Goal: Book appointment/travel/reservation

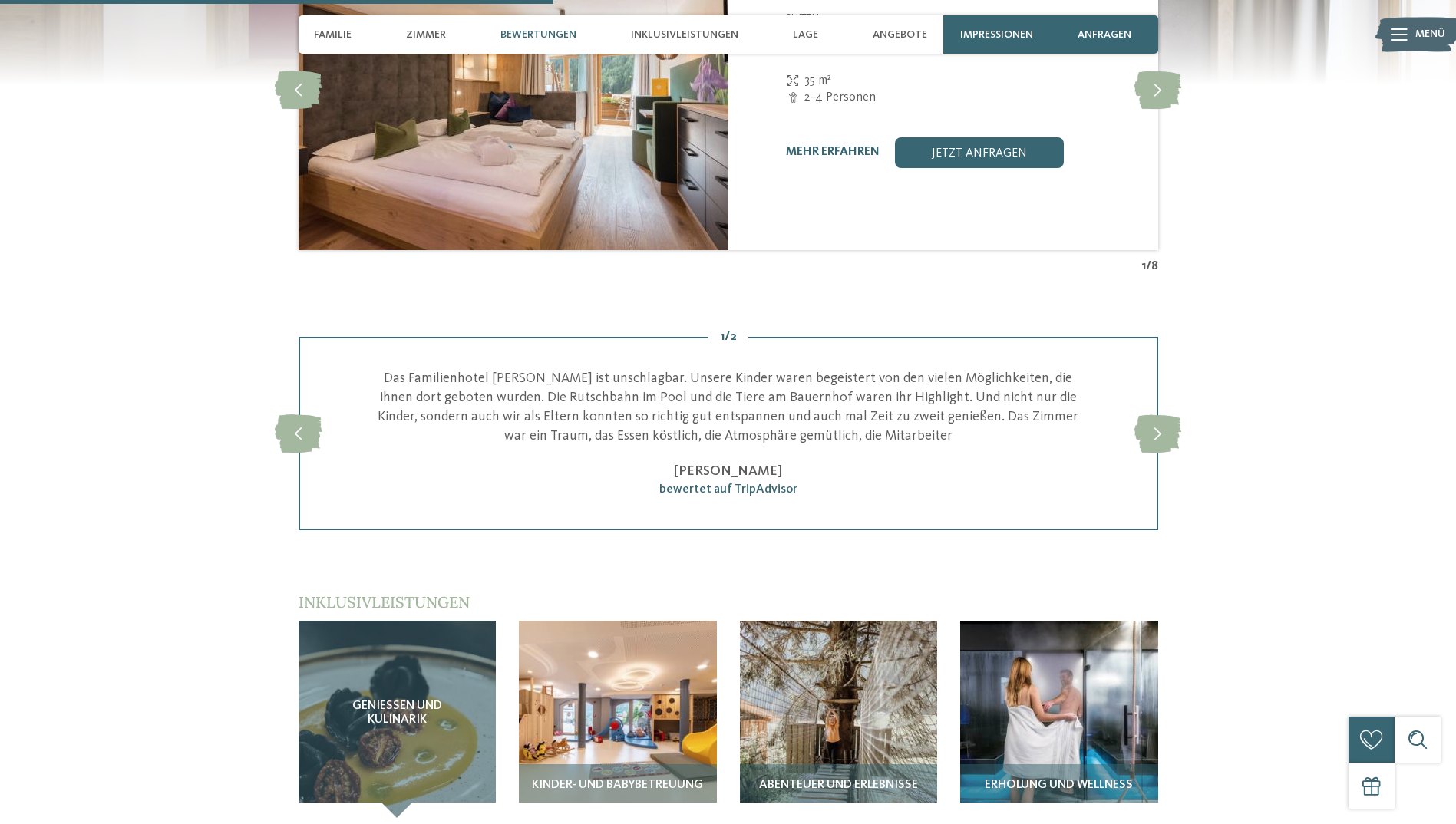
scroll to position [2225, 0]
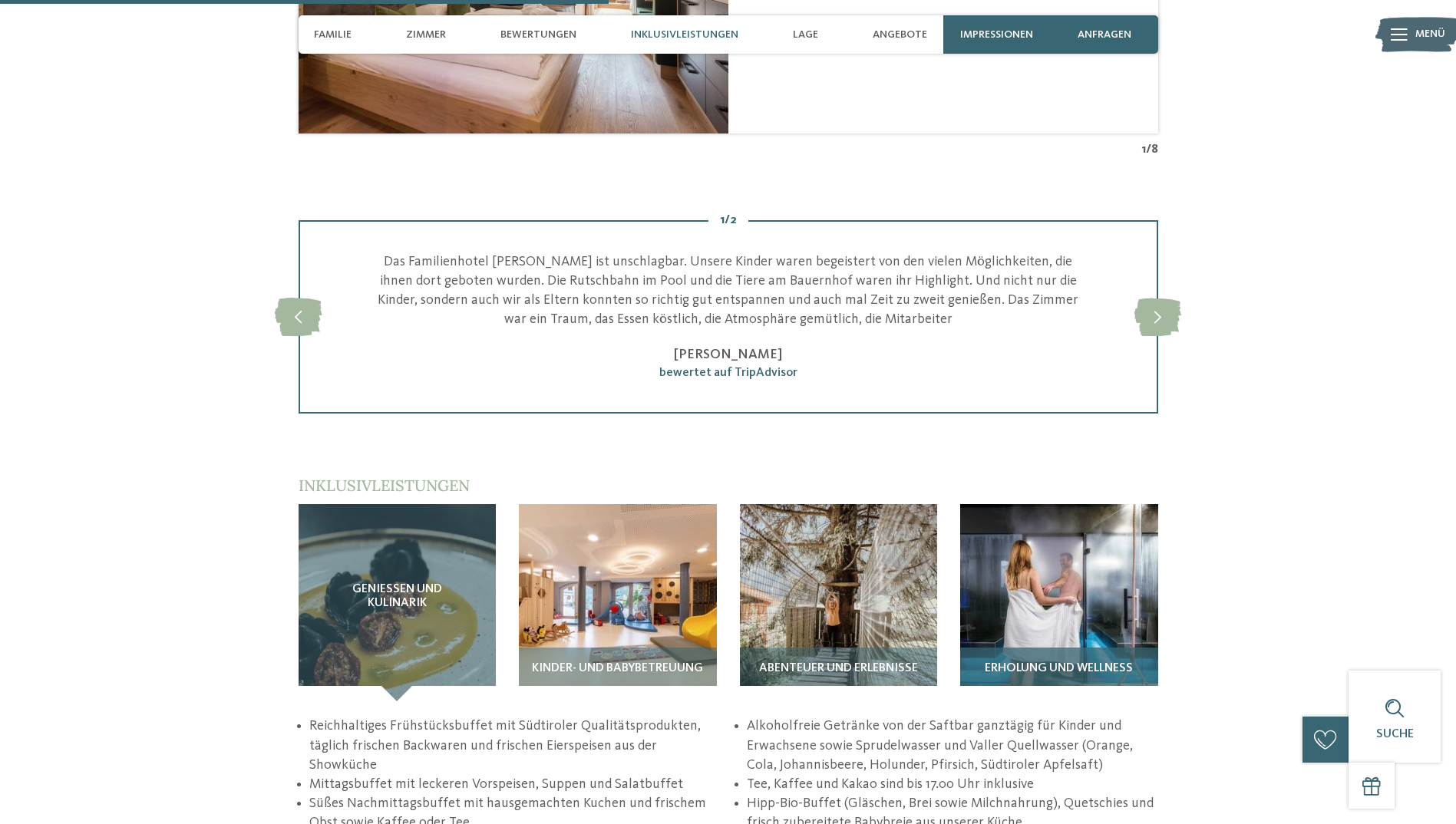
click at [1018, 548] on img at bounding box center [1059, 603] width 198 height 198
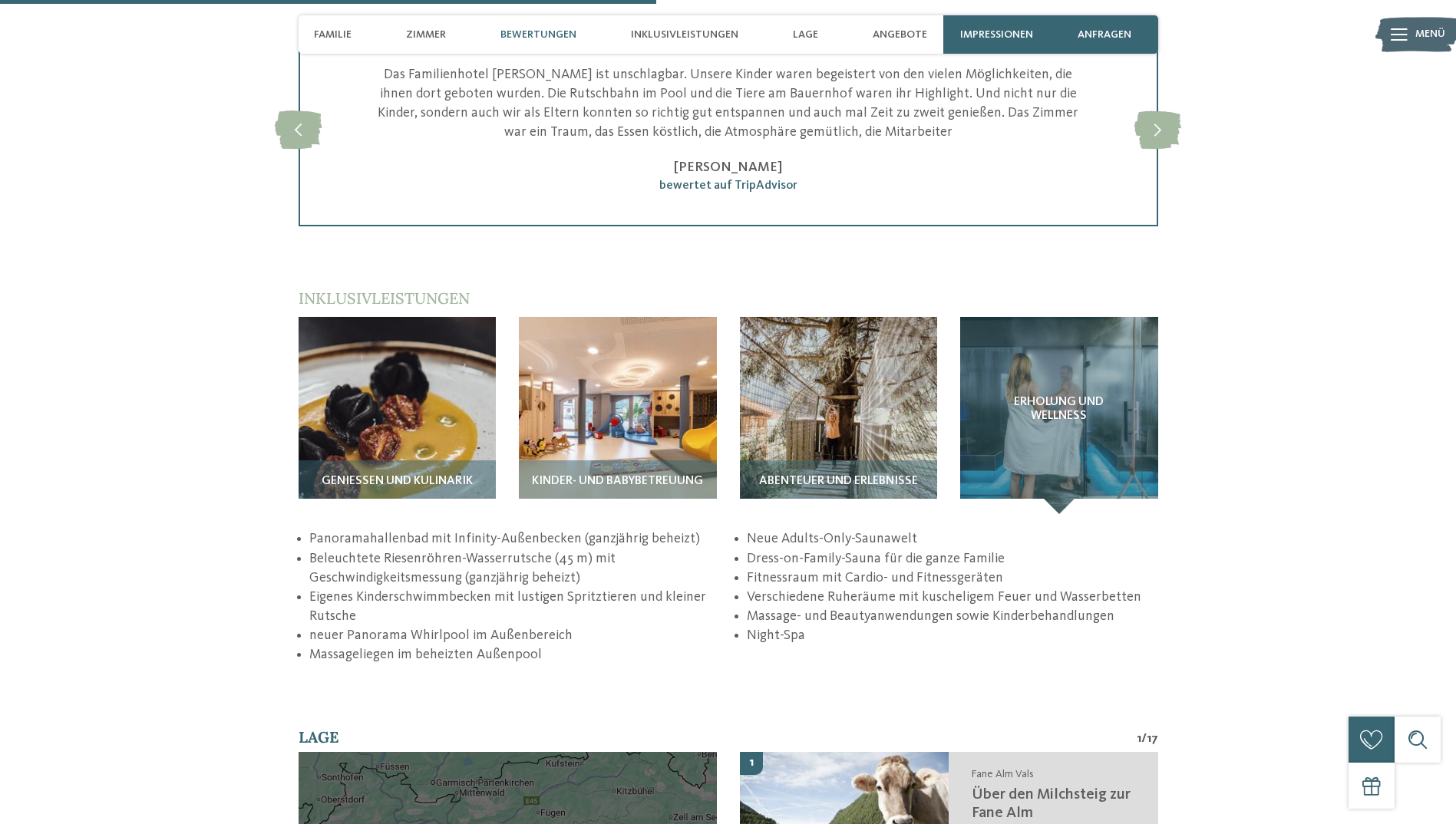
scroll to position [2378, 0]
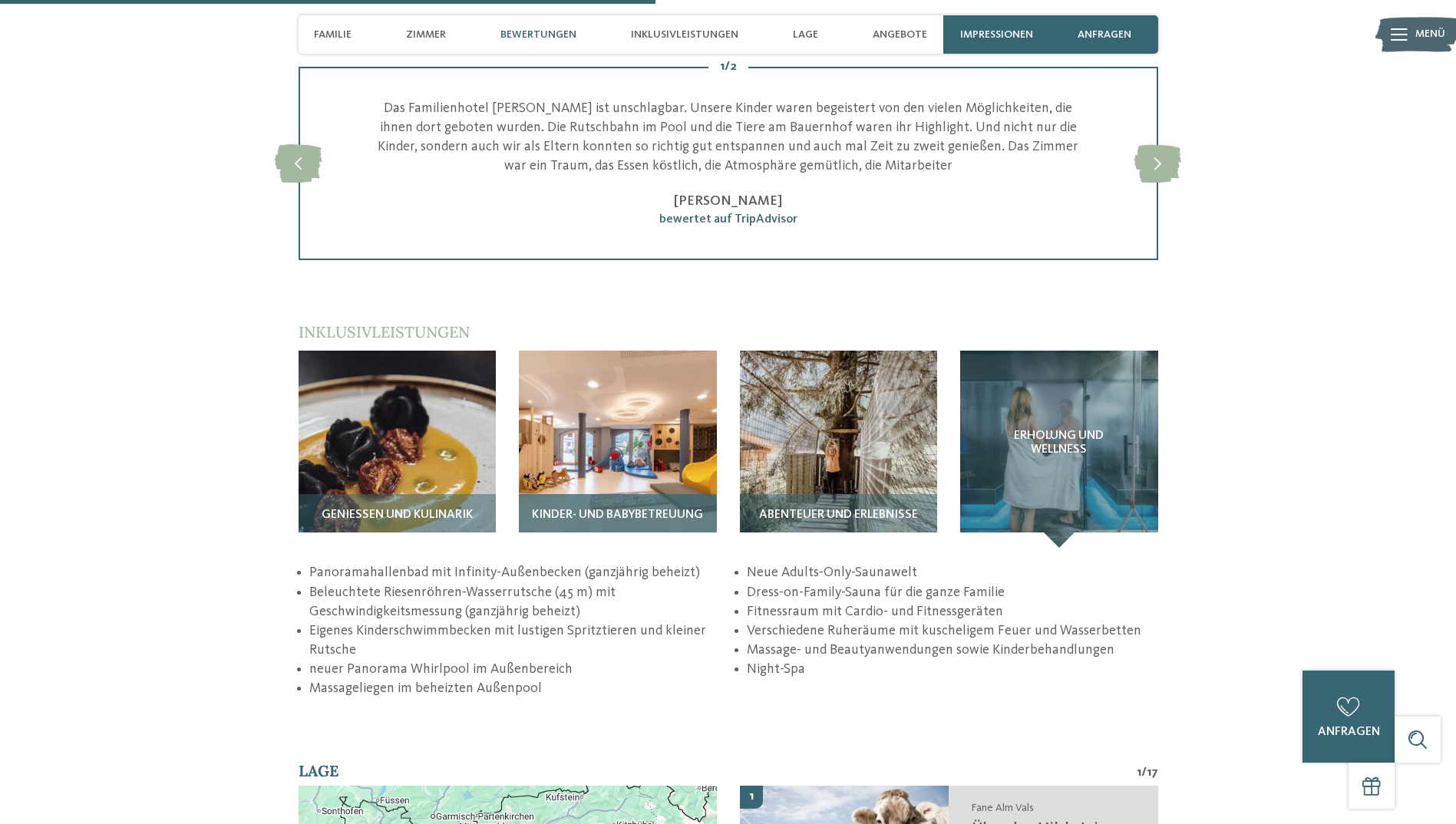
click at [565, 390] on img at bounding box center [618, 450] width 198 height 198
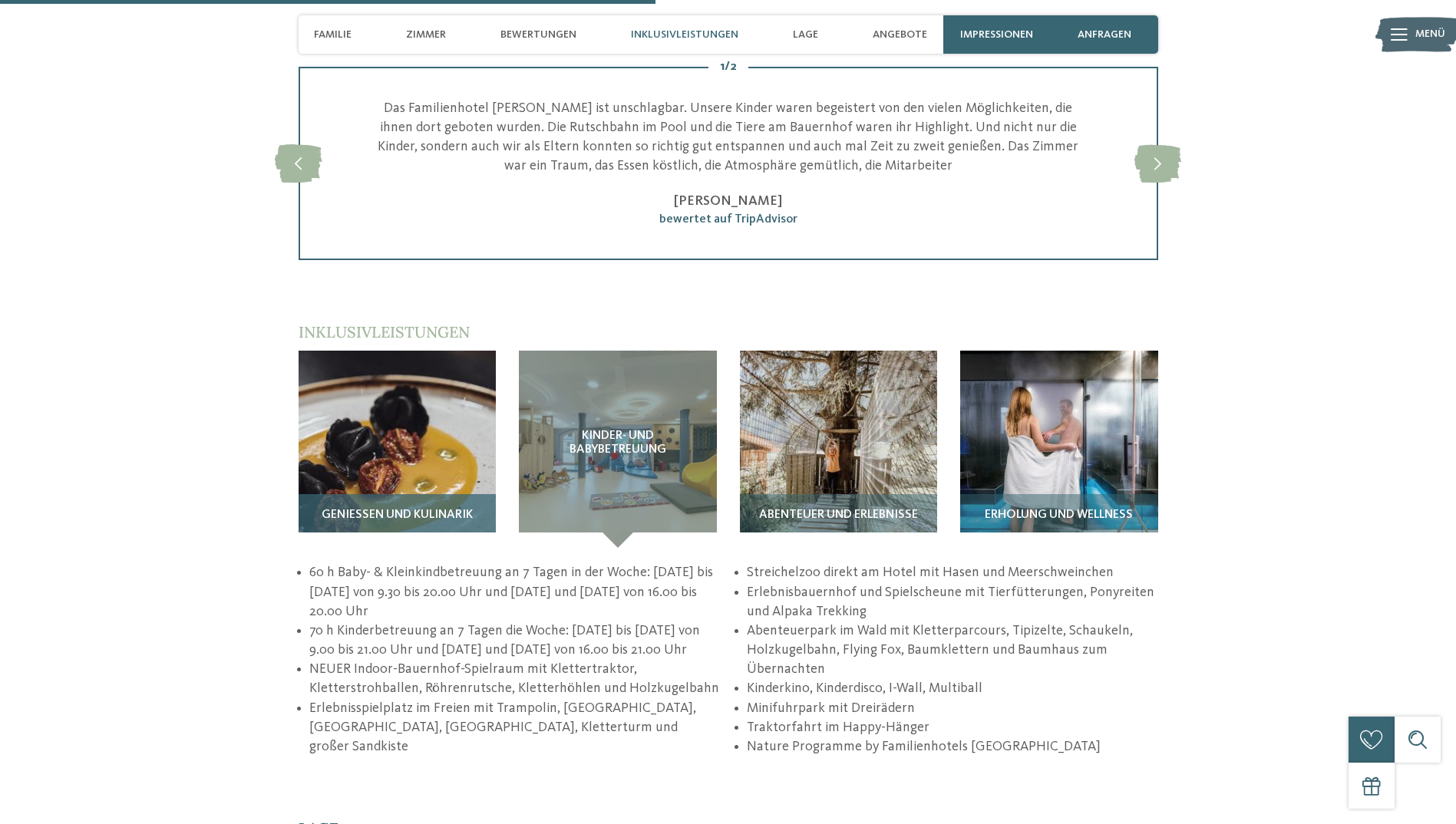
click at [450, 410] on img at bounding box center [397, 450] width 198 height 198
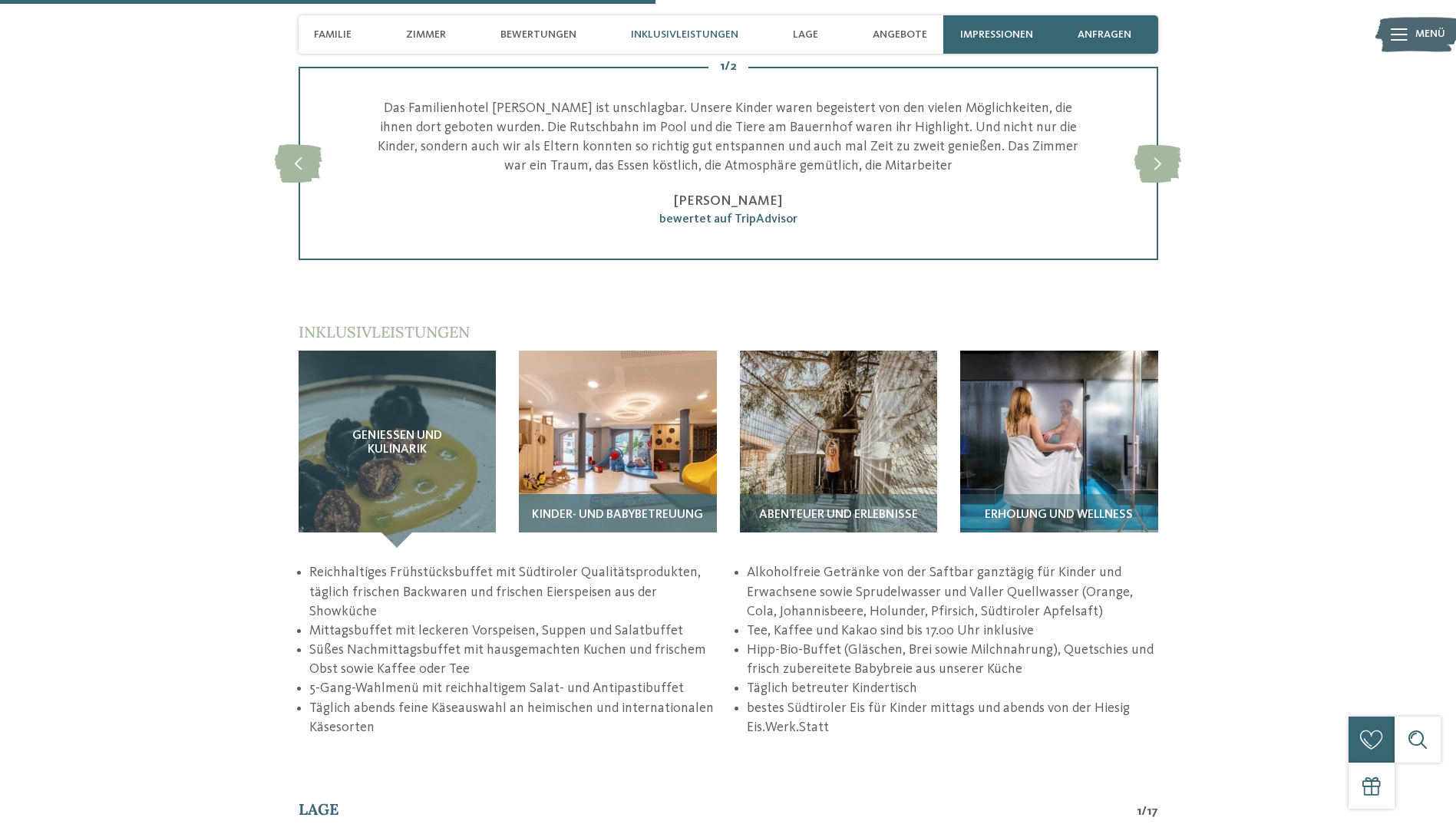
click at [561, 494] on div "Kinder- und Babybetreuung" at bounding box center [618, 520] width 198 height 53
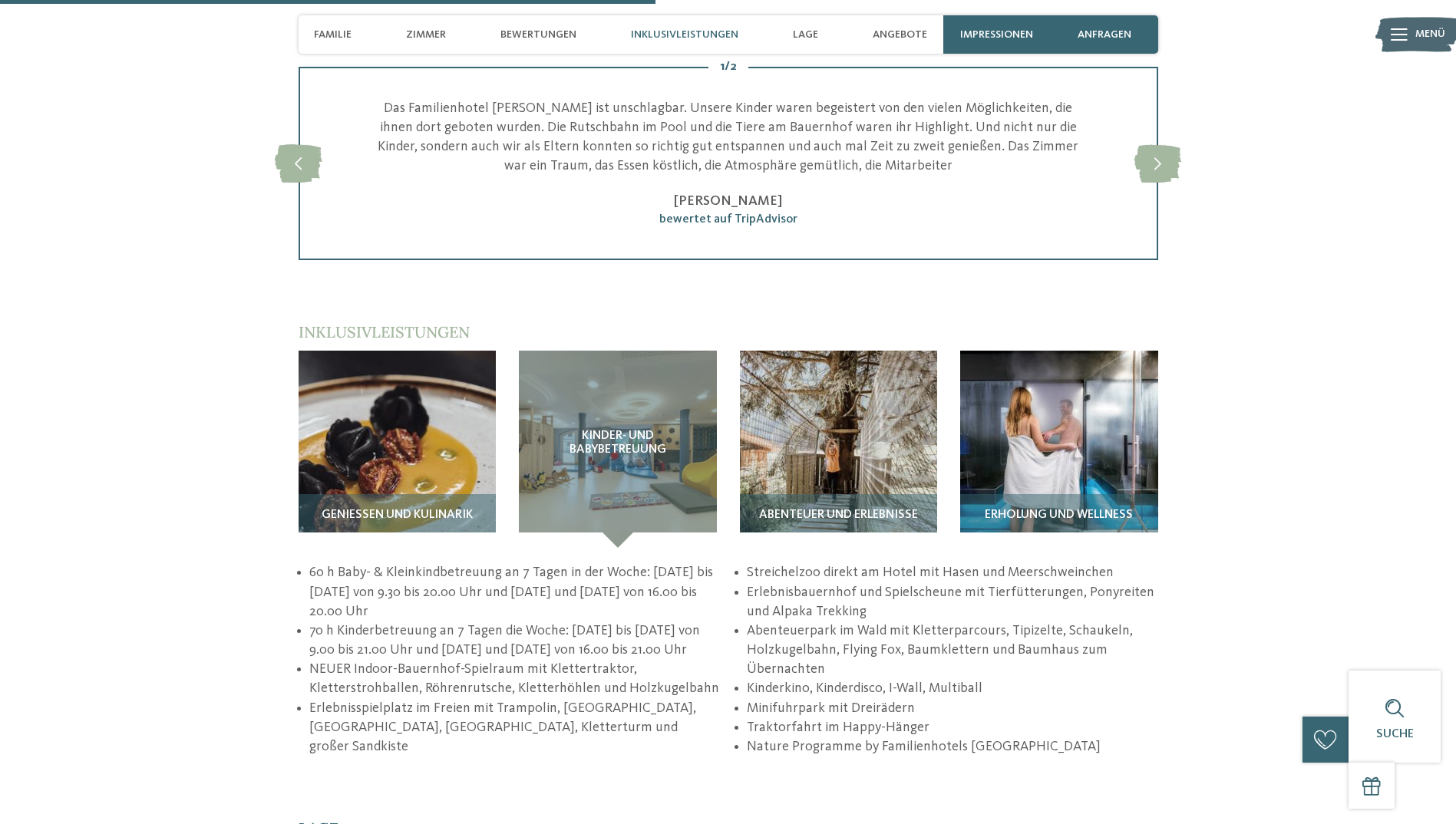
click at [277, 530] on section "Inklusivleistungen / Genießen und Kulinarik" at bounding box center [728, 539] width 1044 height 435
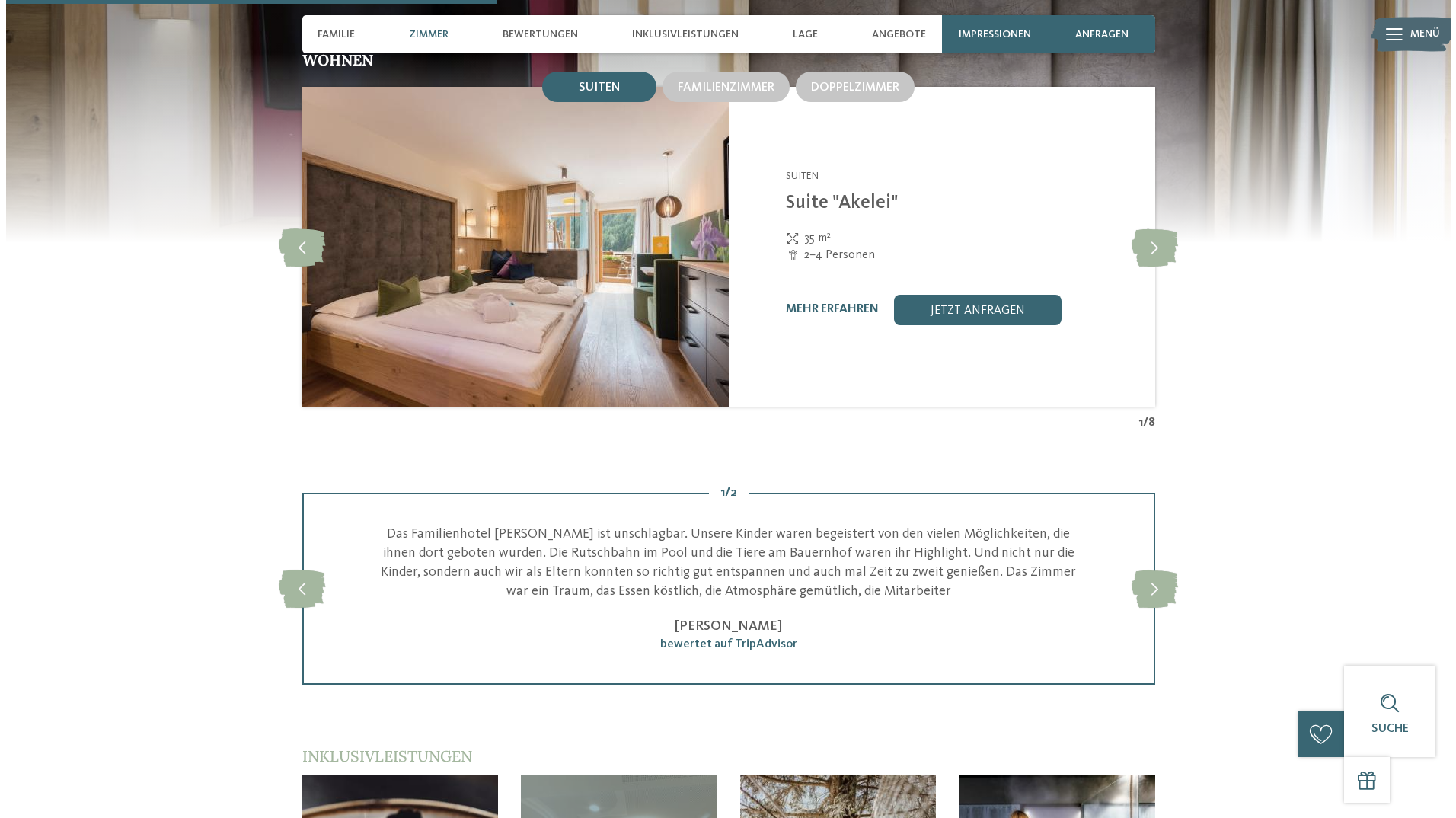
scroll to position [1752, 0]
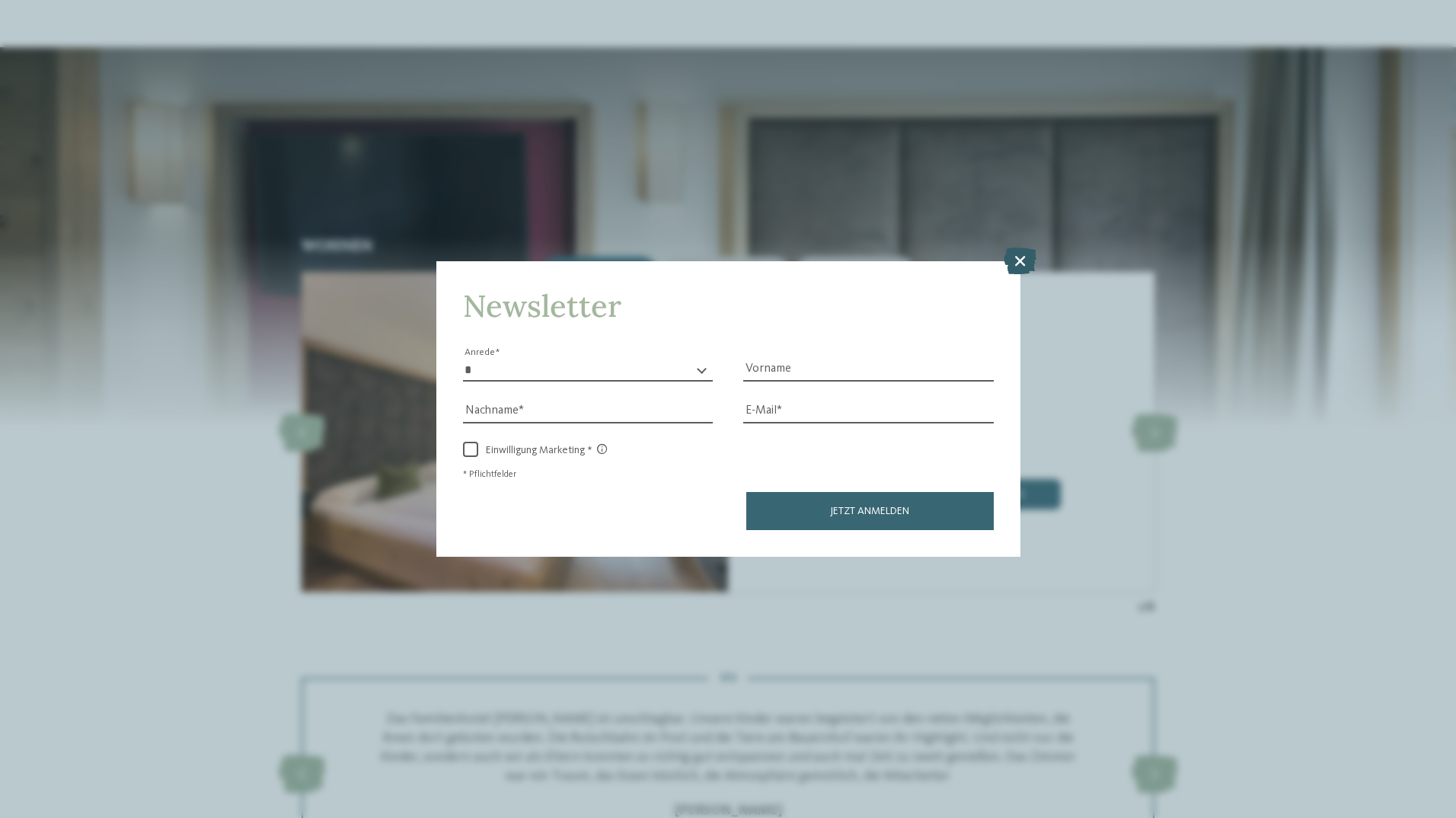
click at [1028, 260] on icon at bounding box center [1020, 260] width 33 height 27
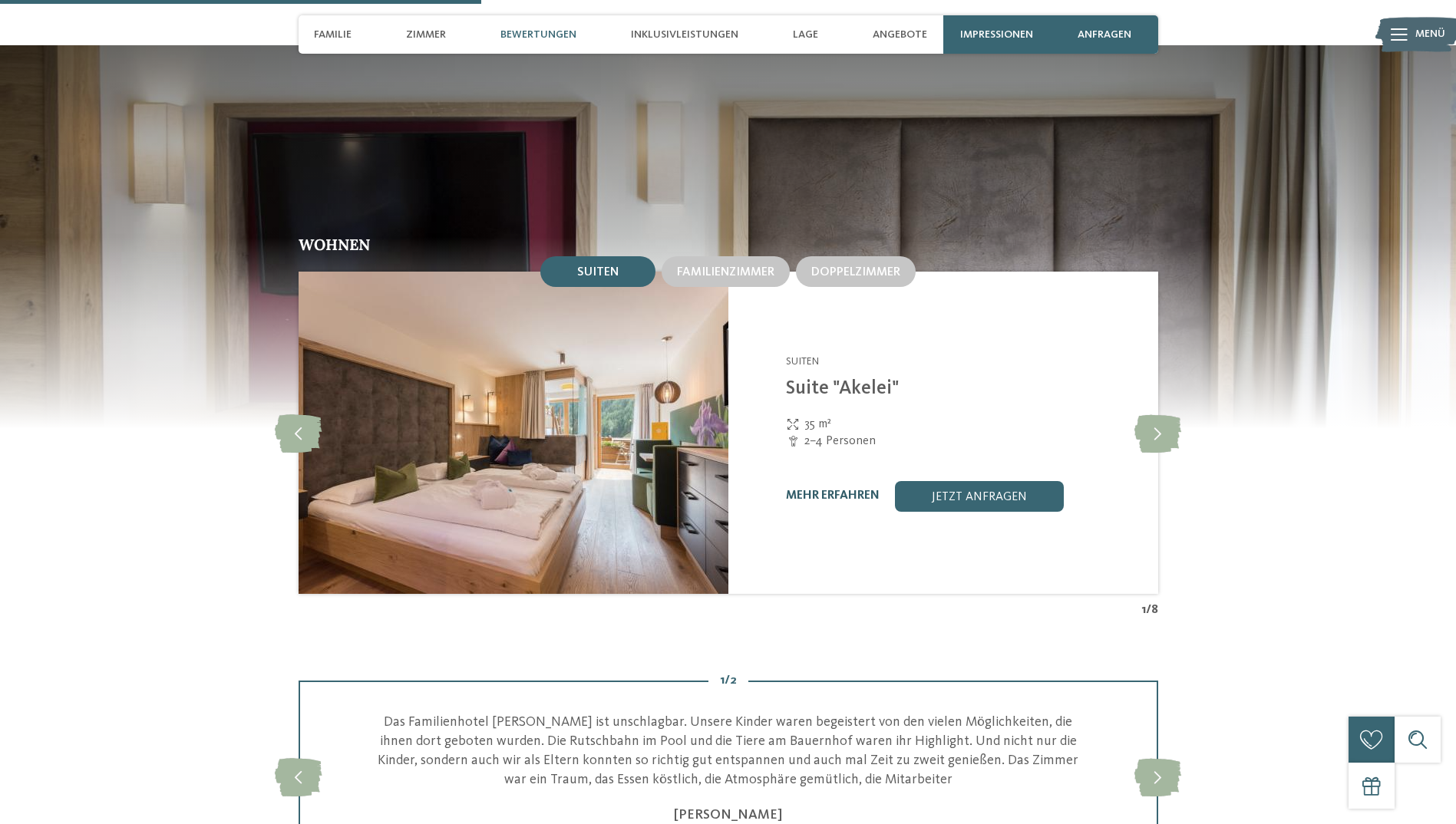
click at [851, 489] on link "mehr erfahren" at bounding box center [832, 495] width 94 height 12
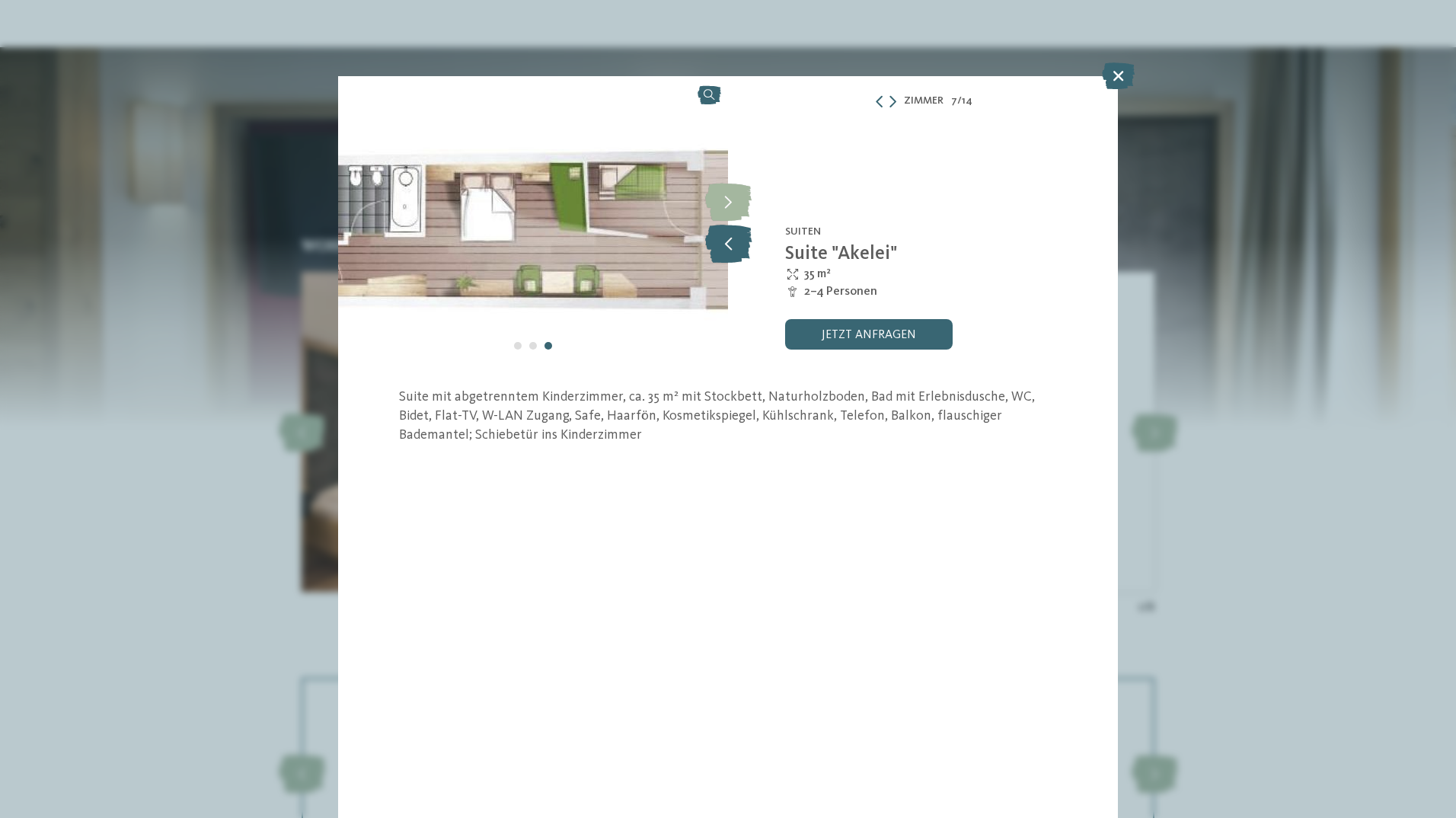
click at [739, 248] on icon at bounding box center [728, 244] width 47 height 38
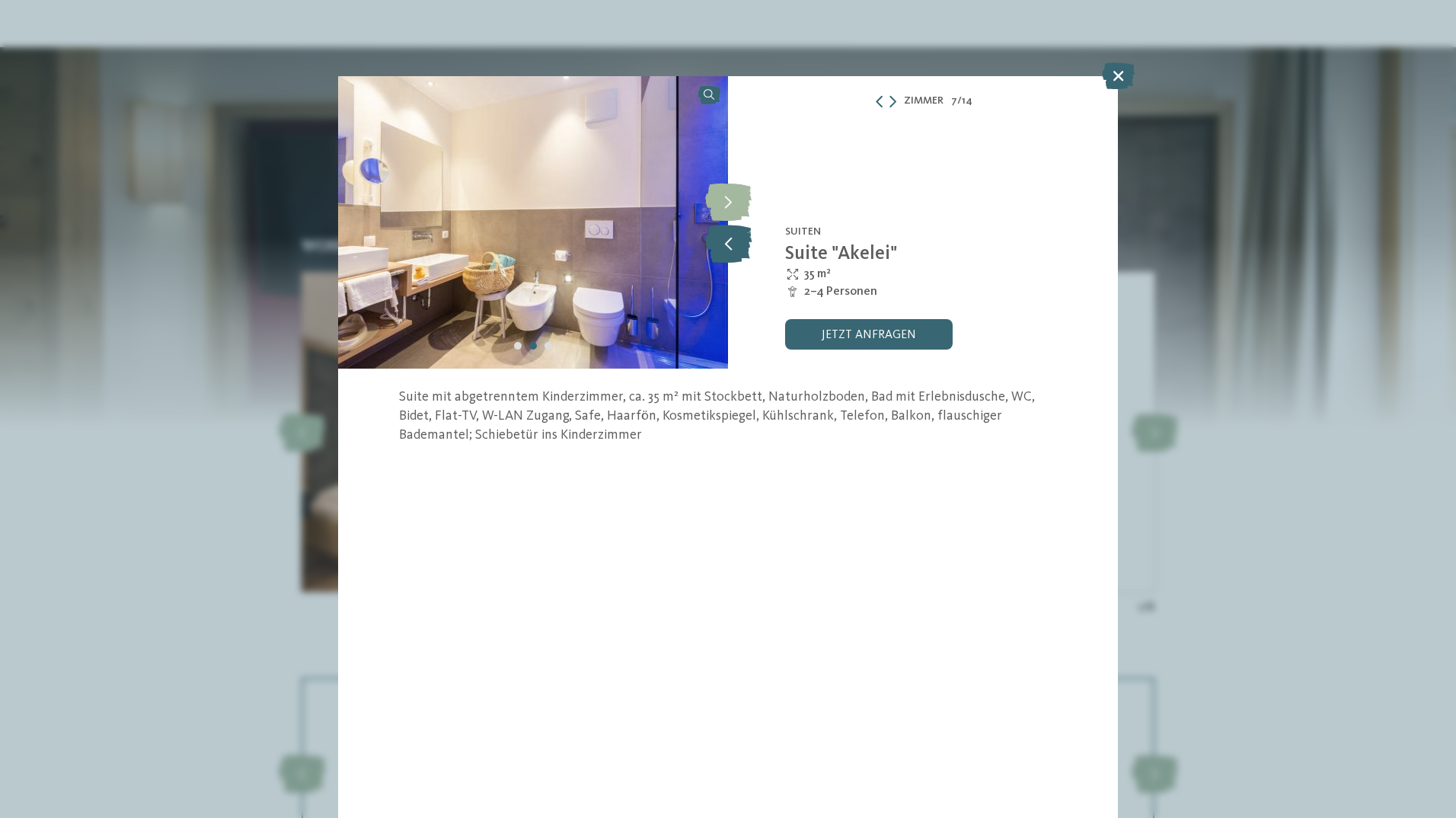
click at [739, 248] on icon at bounding box center [728, 244] width 47 height 38
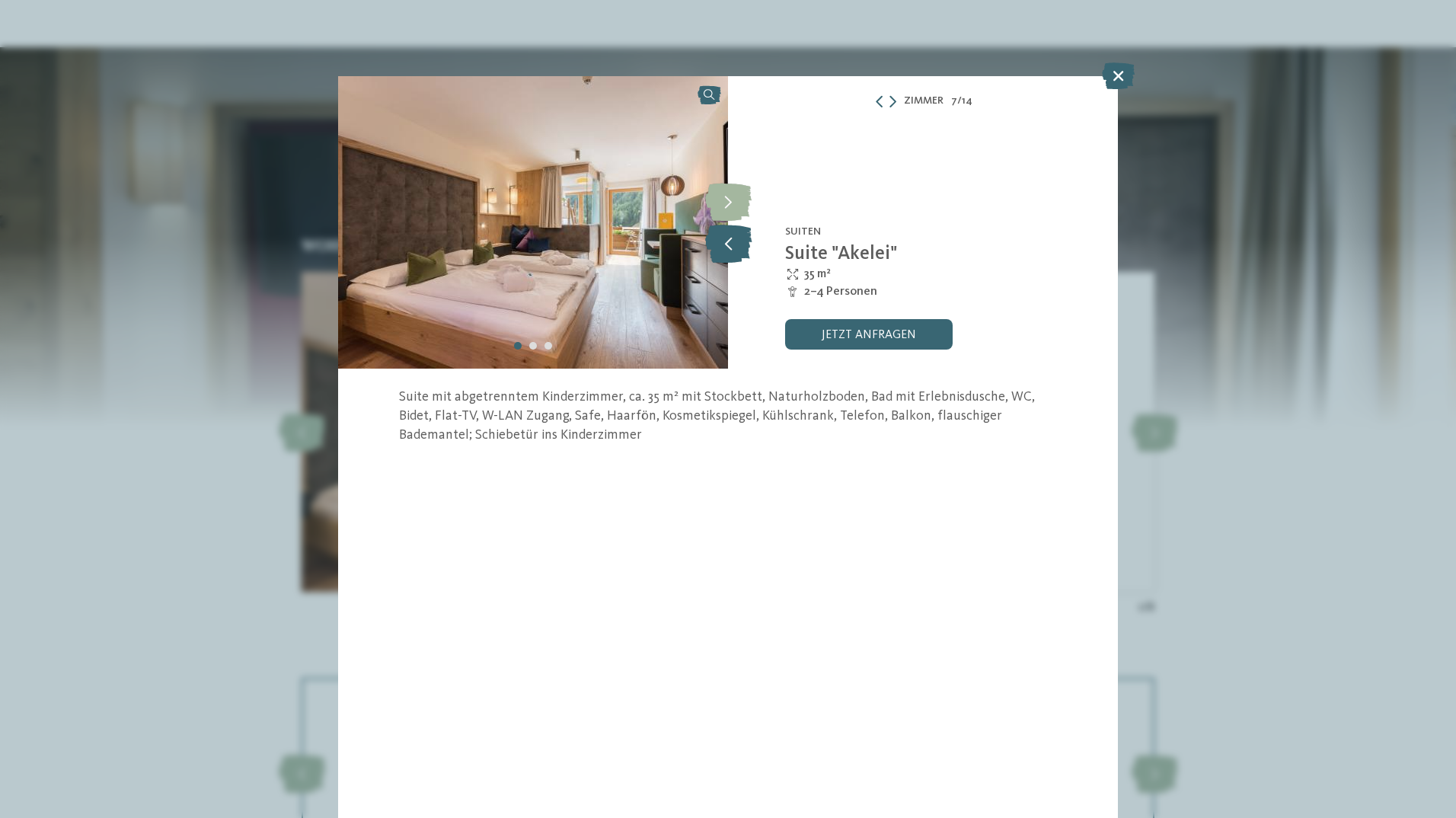
click at [739, 248] on icon at bounding box center [728, 244] width 47 height 38
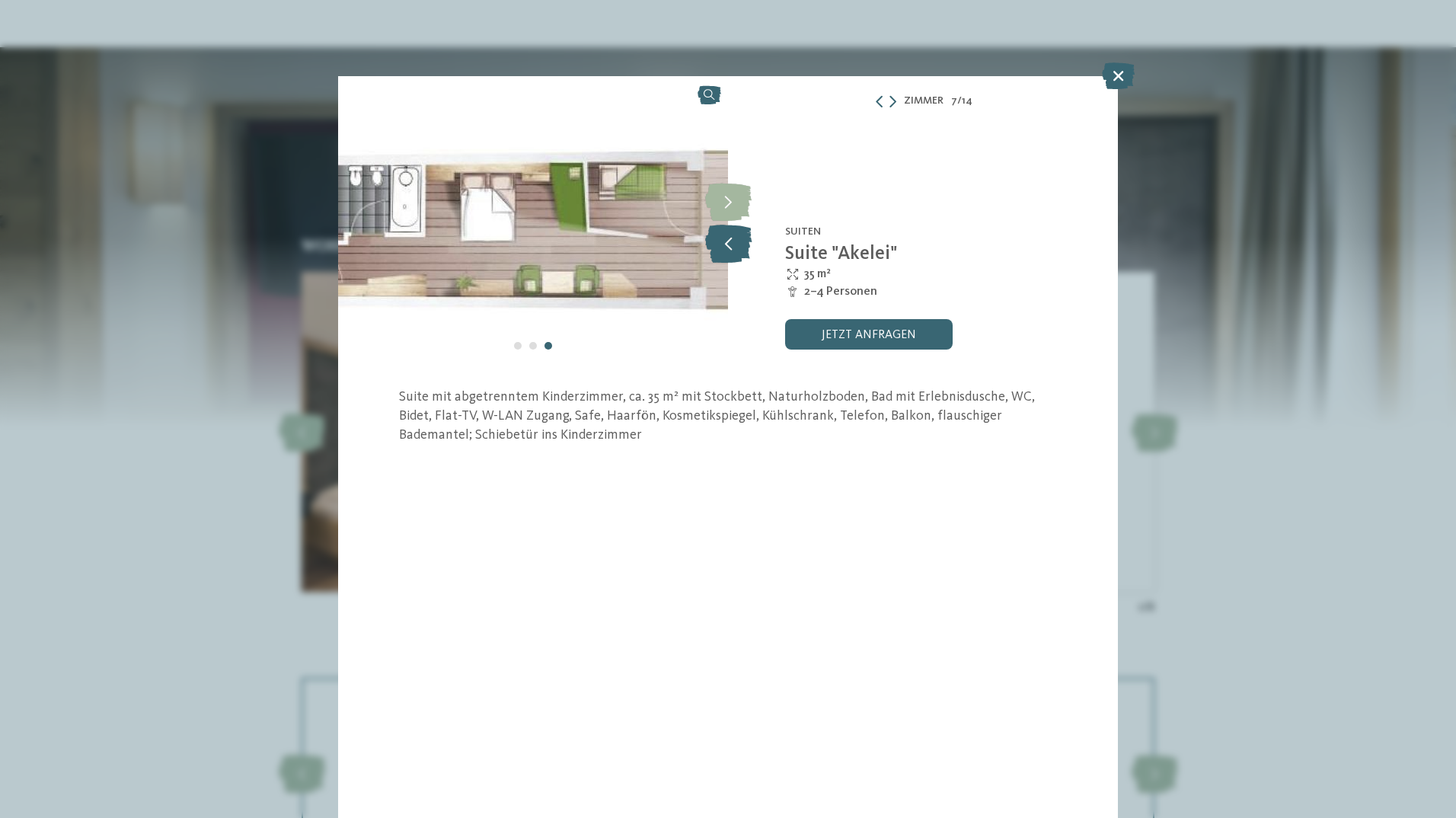
click at [739, 248] on icon at bounding box center [728, 244] width 47 height 38
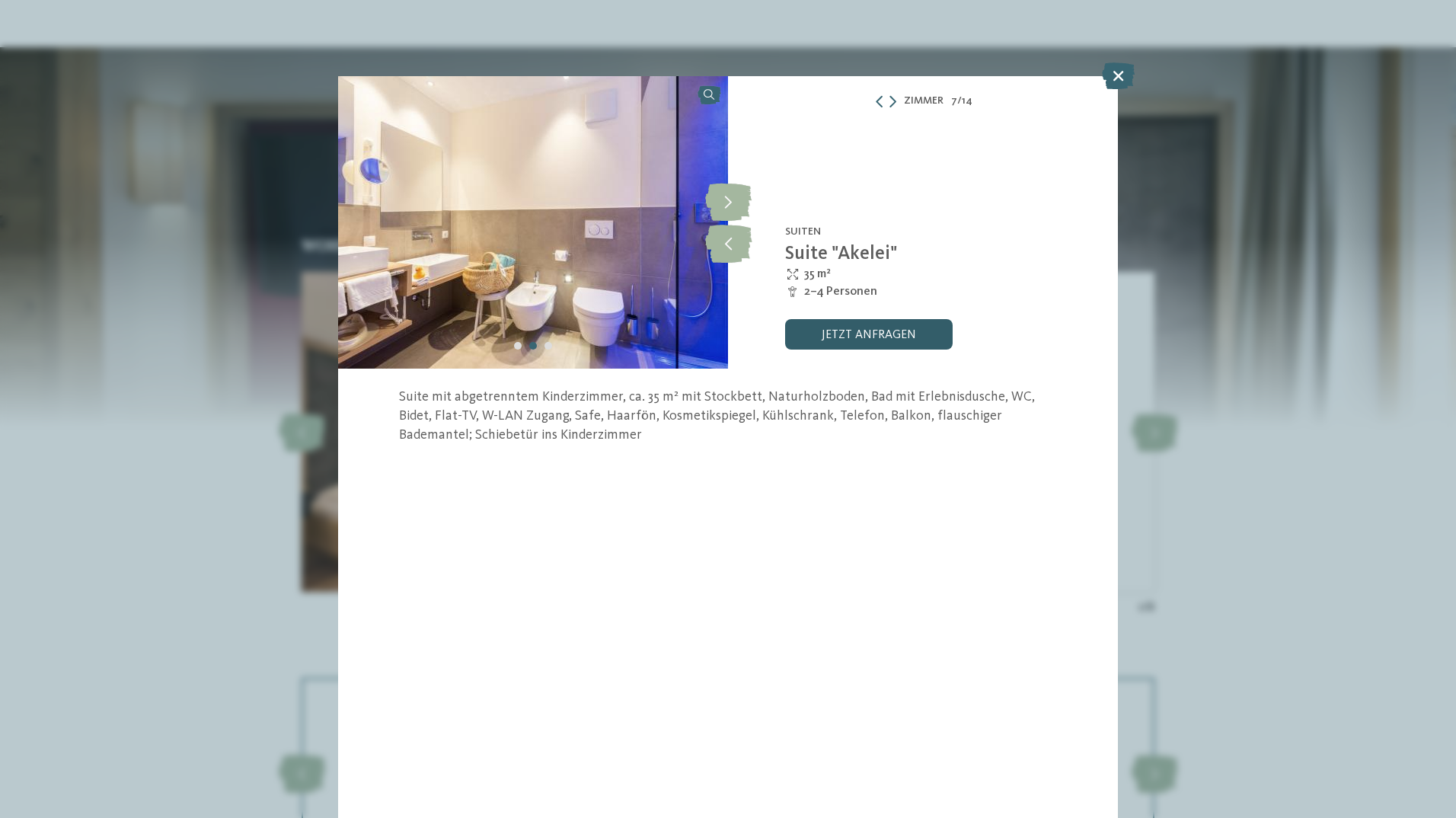
click at [897, 337] on link "jetzt anfragen" at bounding box center [868, 335] width 167 height 31
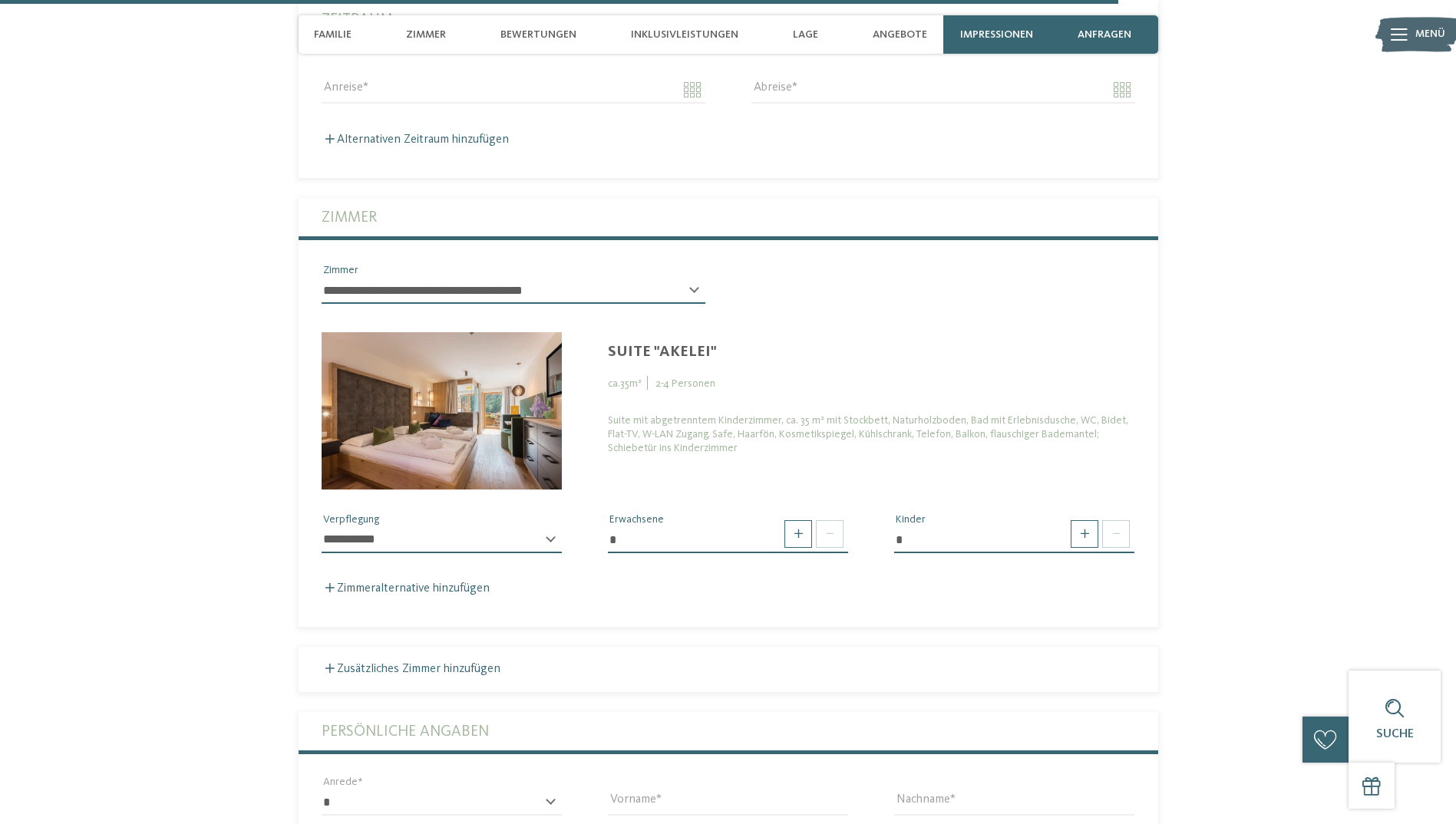
scroll to position [4392, 0]
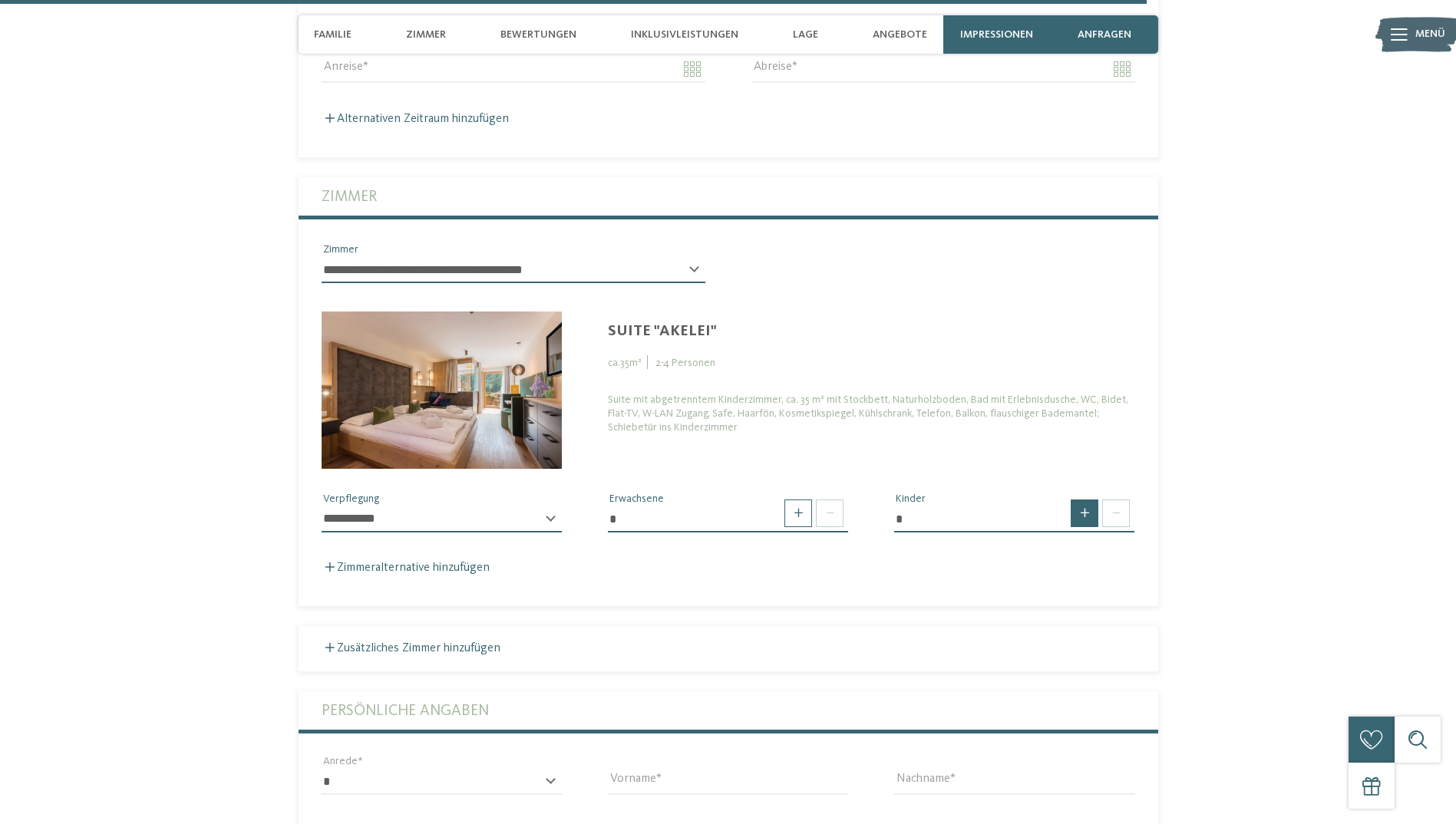
click at [1089, 499] on span at bounding box center [1085, 513] width 28 height 28
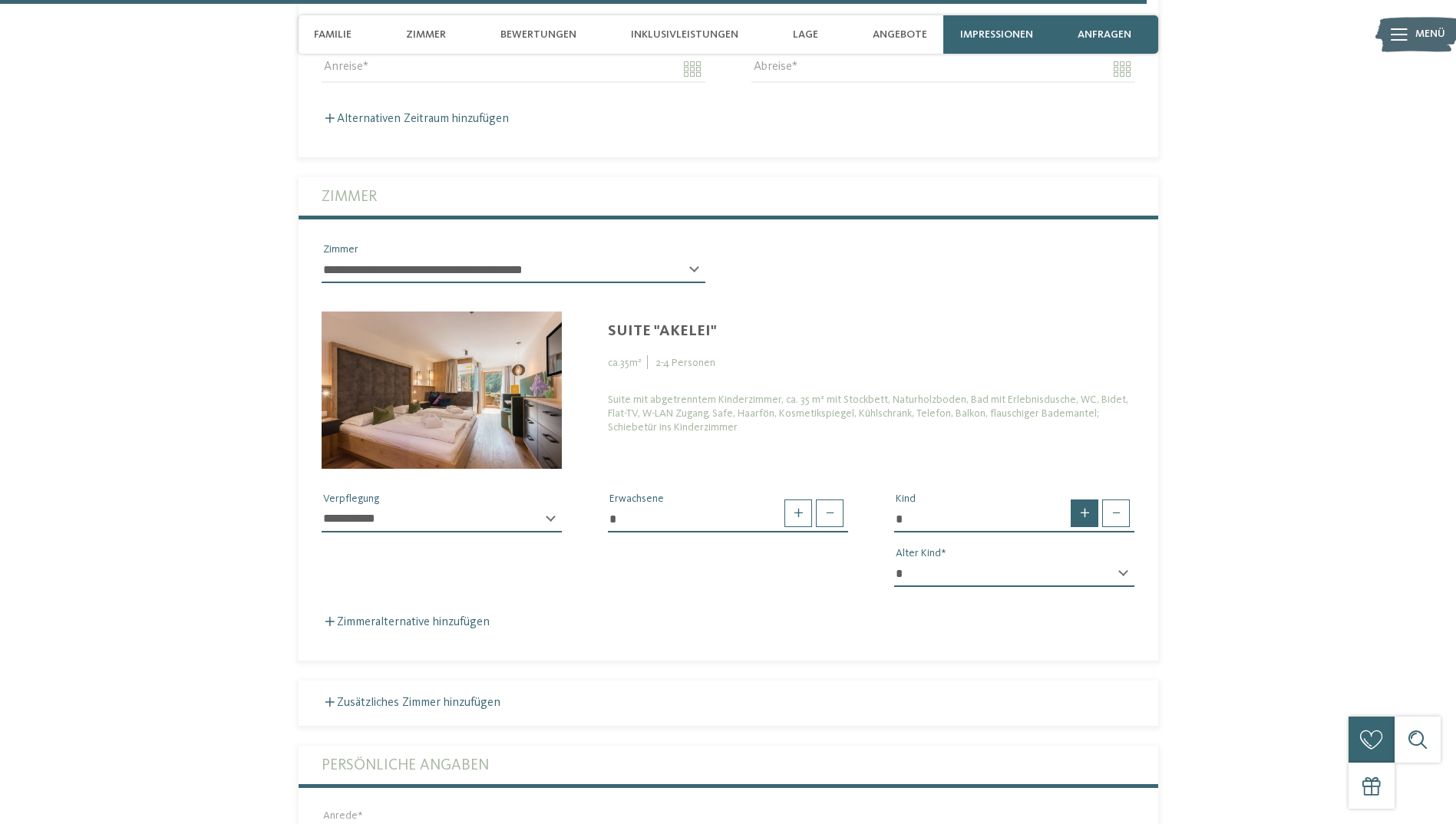
click at [1089, 499] on span at bounding box center [1085, 513] width 28 height 28
type input "*"
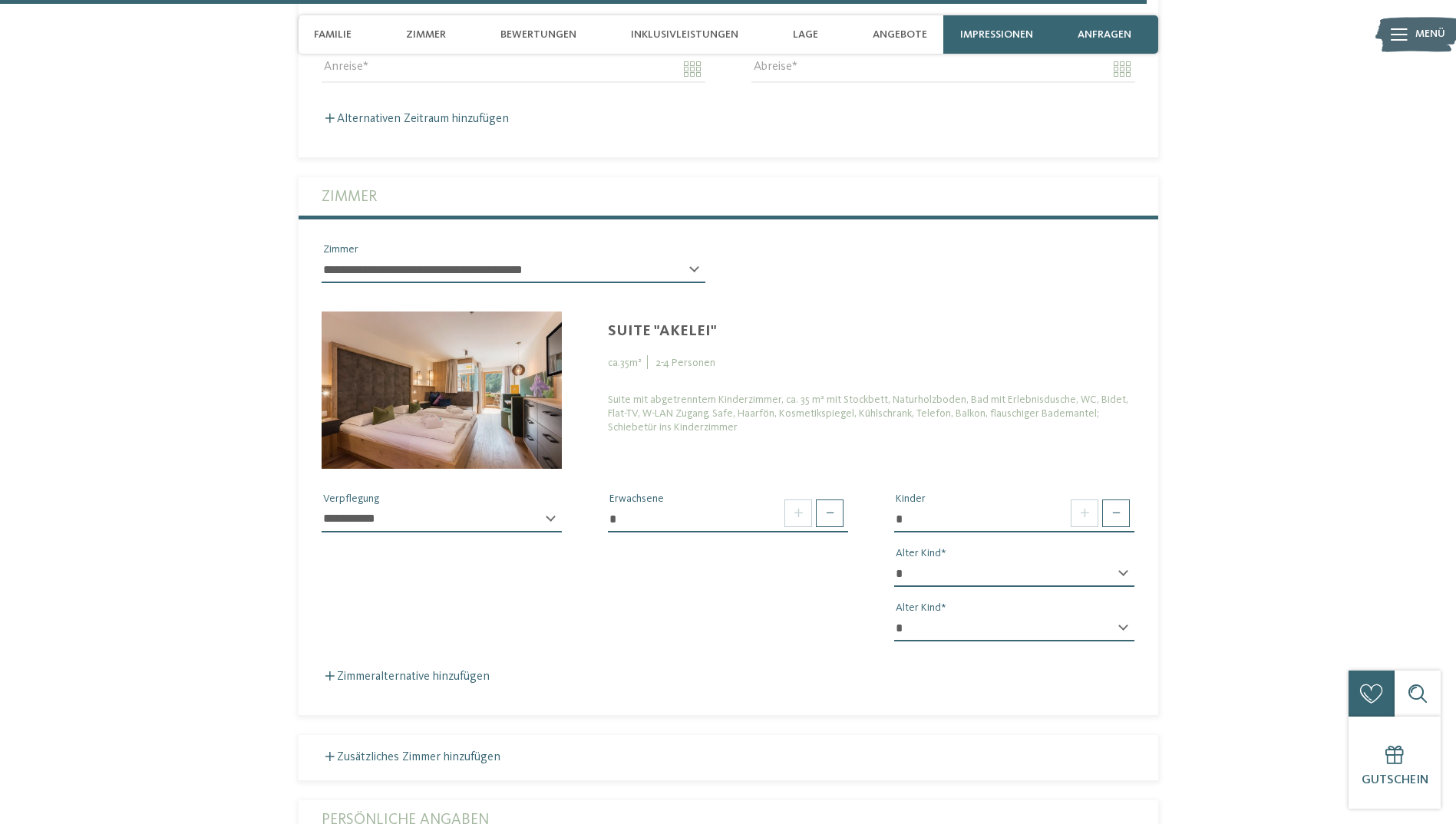
click at [1121, 561] on div "* * * * * * * * * * * ** ** ** ** ** ** ** ** Alter Kind" at bounding box center [1014, 581] width 240 height 39
click at [1128, 561] on div "* * * * * * * * * * * ** ** ** ** ** ** ** ** Alter Kind" at bounding box center [1014, 581] width 240 height 39
click at [1121, 561] on div "* * * * * * * * * * * ** ** ** ** ** ** ** ** Alter Kind" at bounding box center [1014, 581] width 240 height 39
click at [940, 561] on select "* * * * * * * * * * * ** ** ** ** ** ** ** **" at bounding box center [1014, 574] width 240 height 26
select select "*"
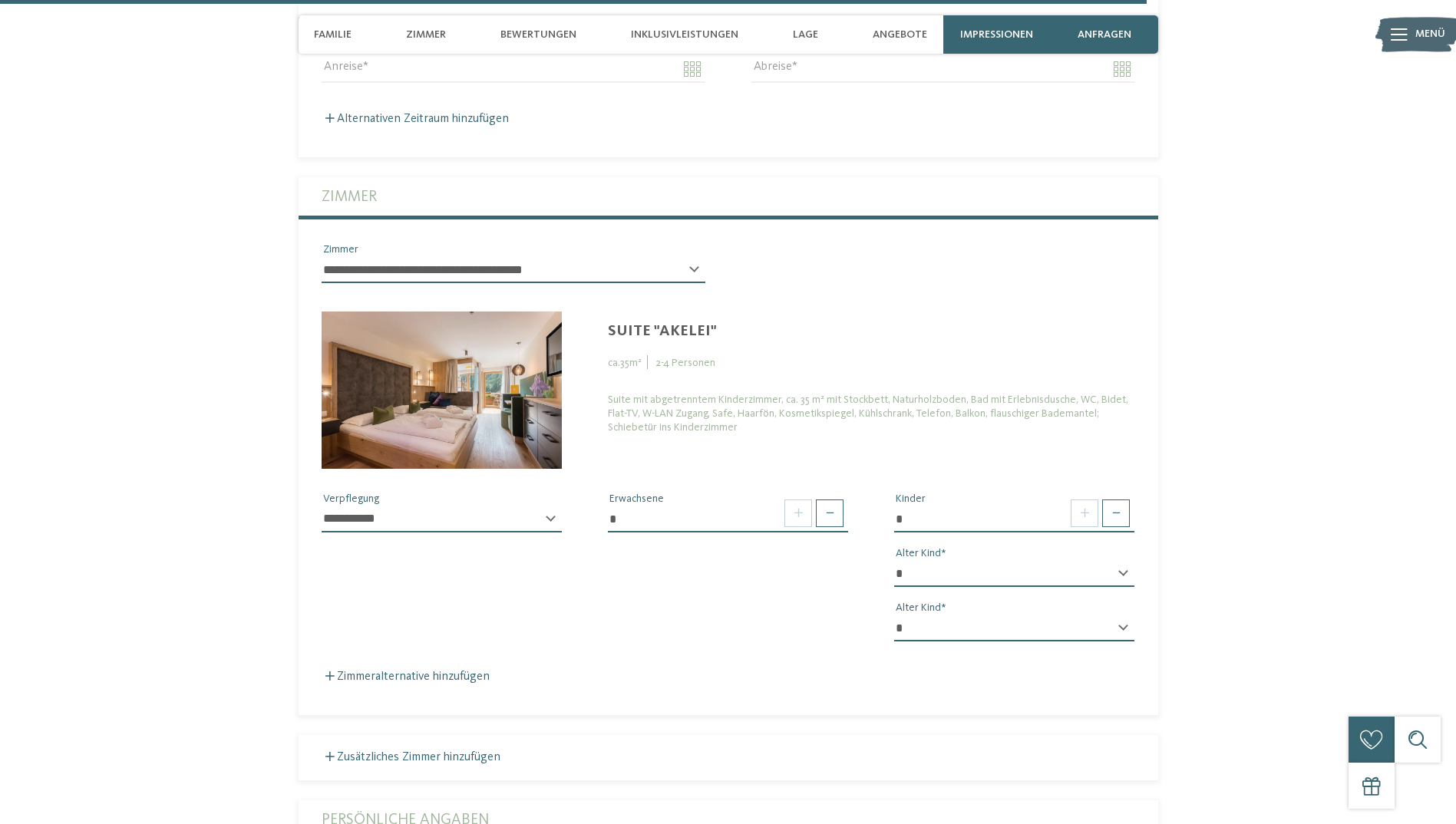
click at [894, 561] on select "* * * * * * * * * * * ** ** ** ** ** ** ** **" at bounding box center [1014, 574] width 240 height 26
click at [953, 615] on select "* * * * * * * * * * * ** ** ** ** ** ** ** **" at bounding box center [1014, 628] width 240 height 26
select select "*"
click at [894, 615] on select "* * * * * * * * * * * ** ** ** ** ** ** ** **" at bounding box center [1014, 628] width 240 height 26
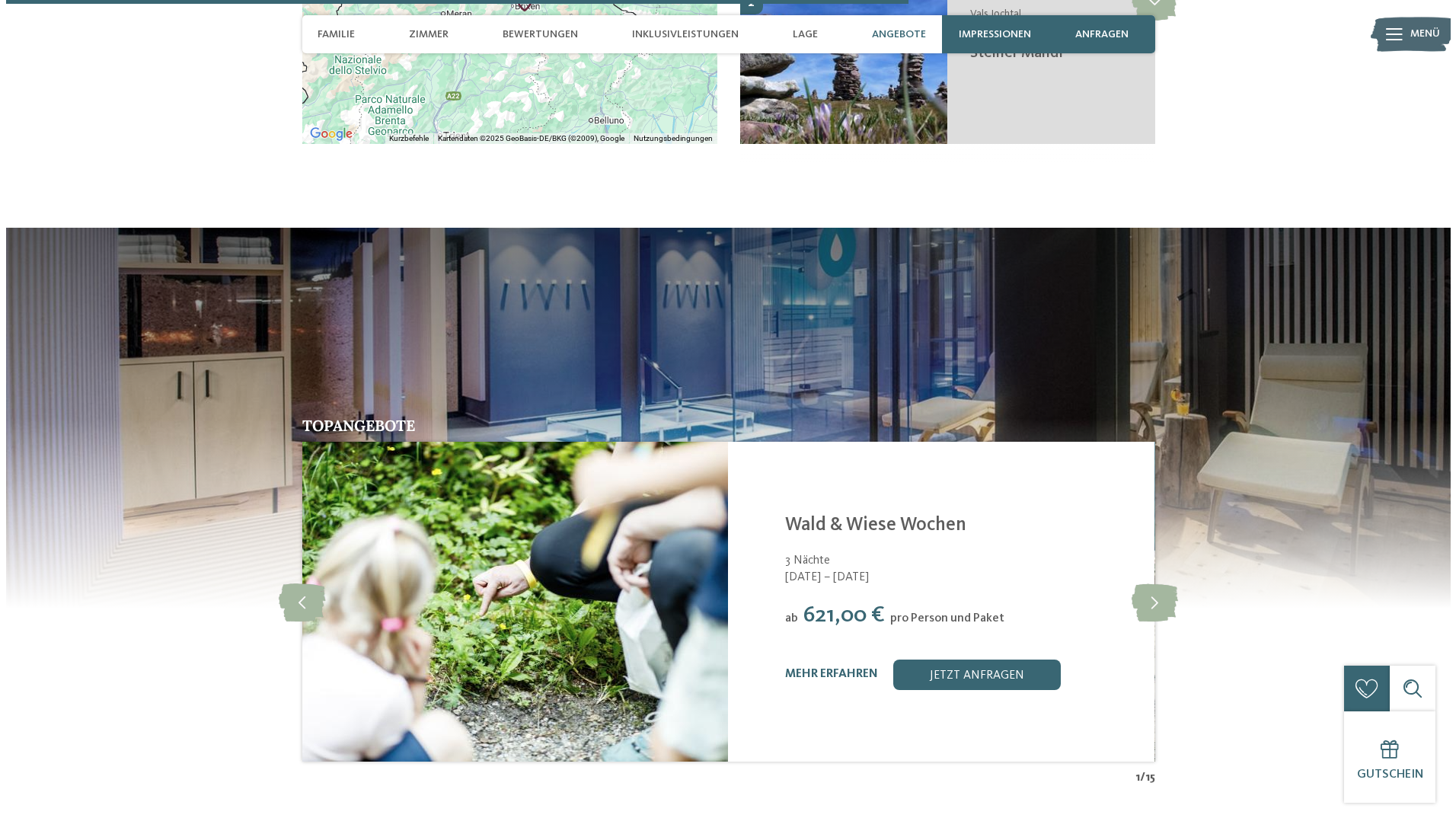
scroll to position [3359, 0]
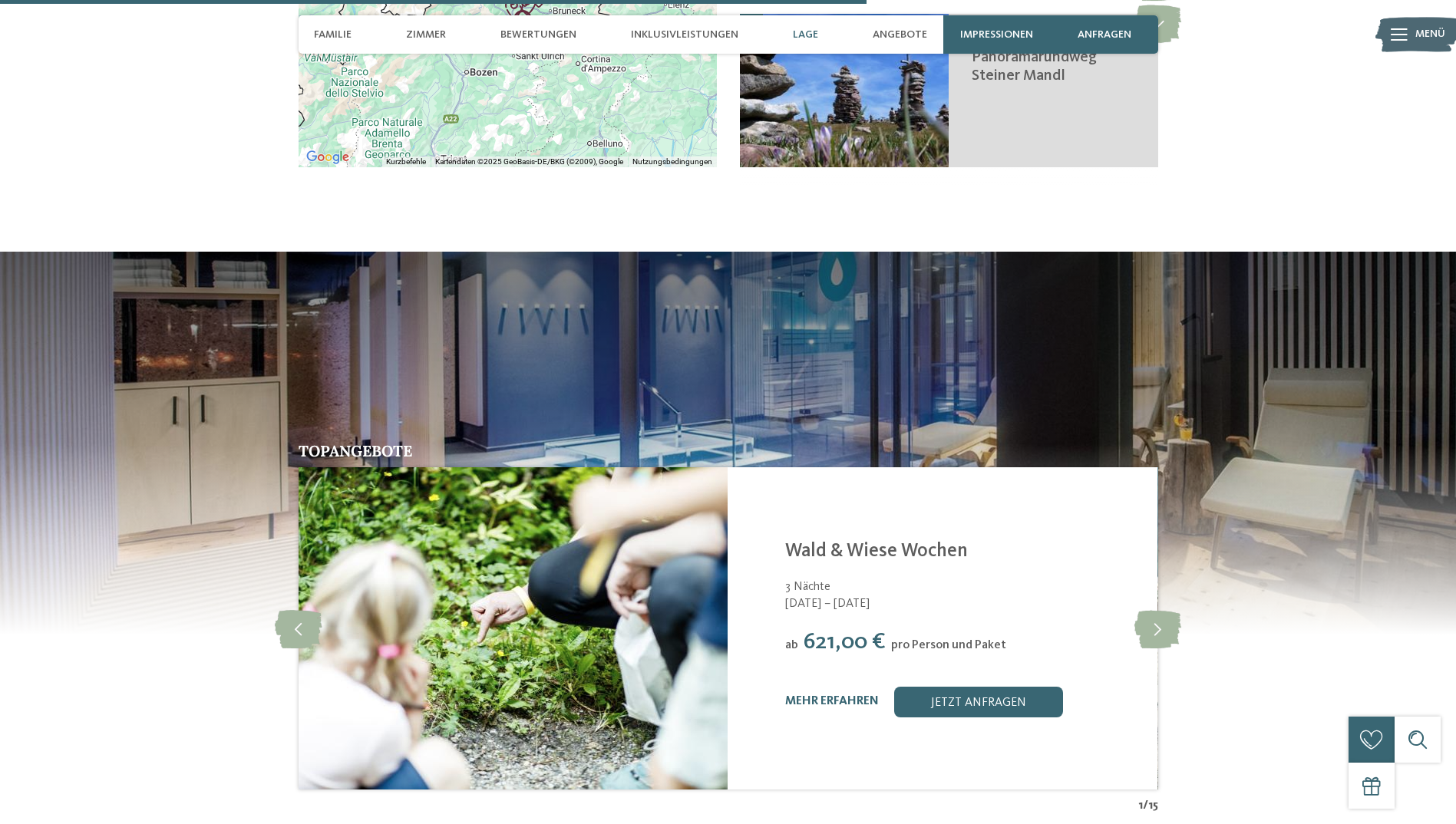
click at [834, 694] on div "mehr erfahren" at bounding box center [831, 701] width 94 height 15
click at [838, 695] on link "mehr erfahren" at bounding box center [831, 701] width 94 height 12
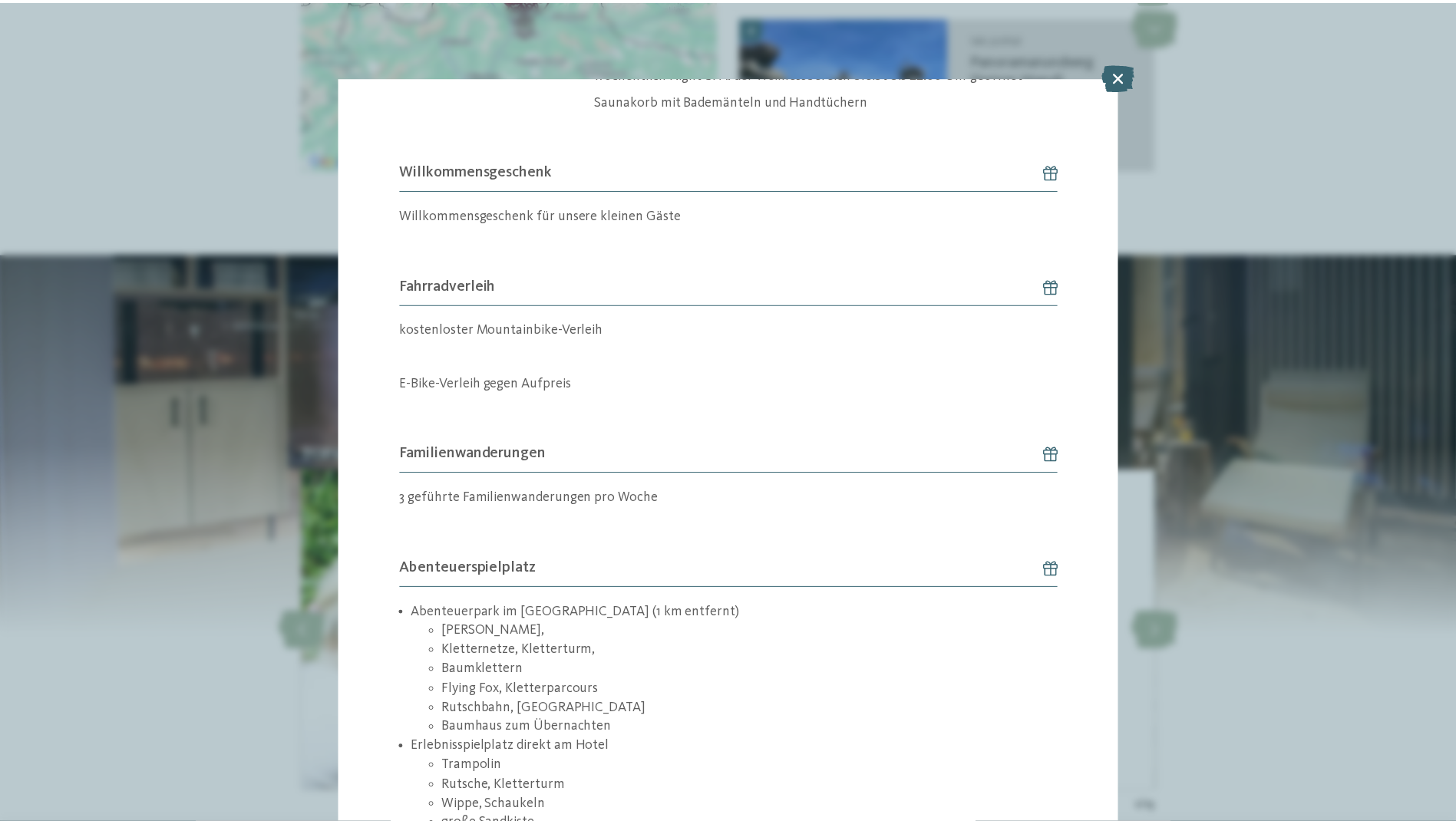
scroll to position [2670, 0]
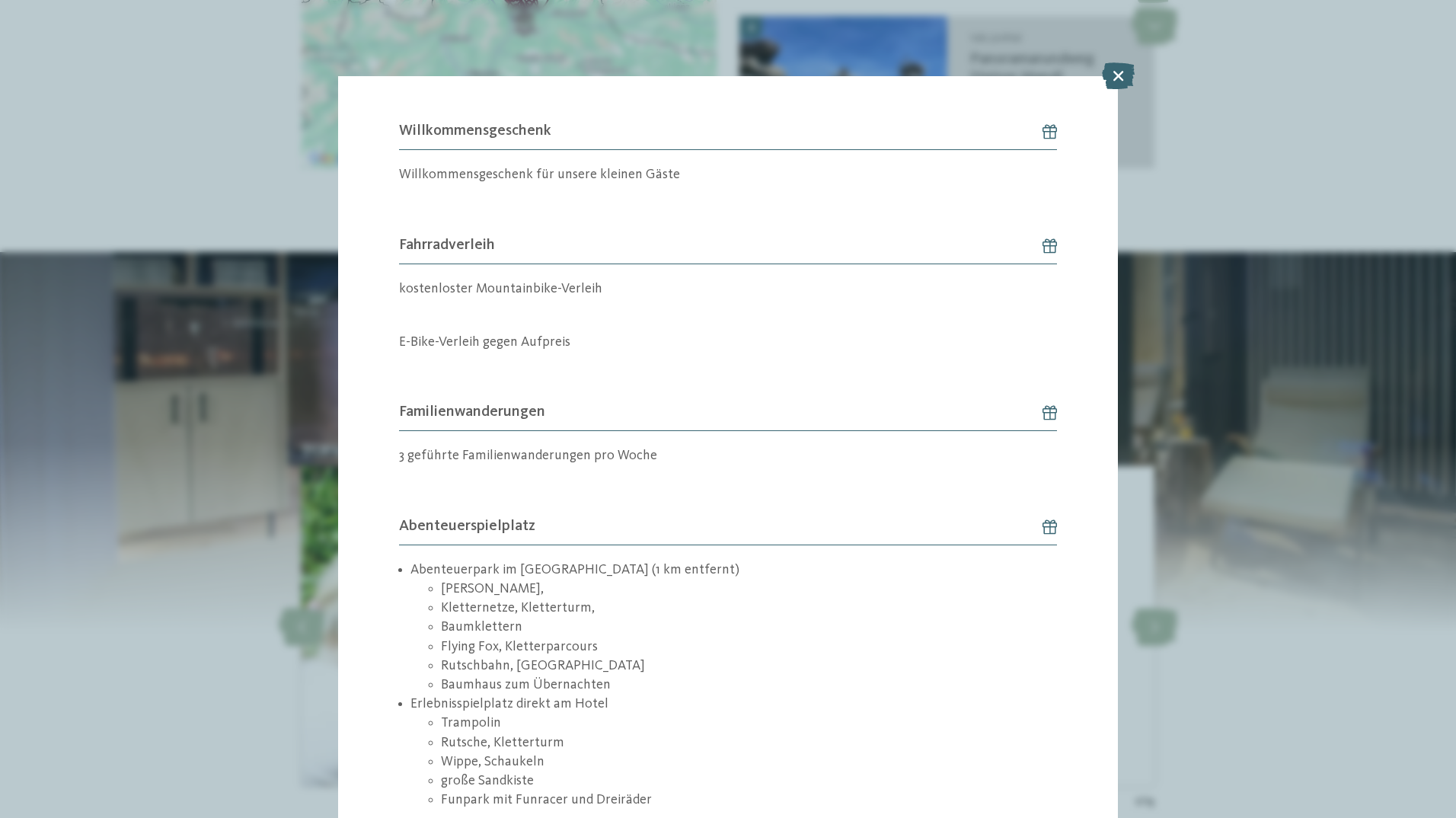
click at [295, 582] on div "Angebot 1 / 15 1" at bounding box center [728, 409] width 1456 height 818
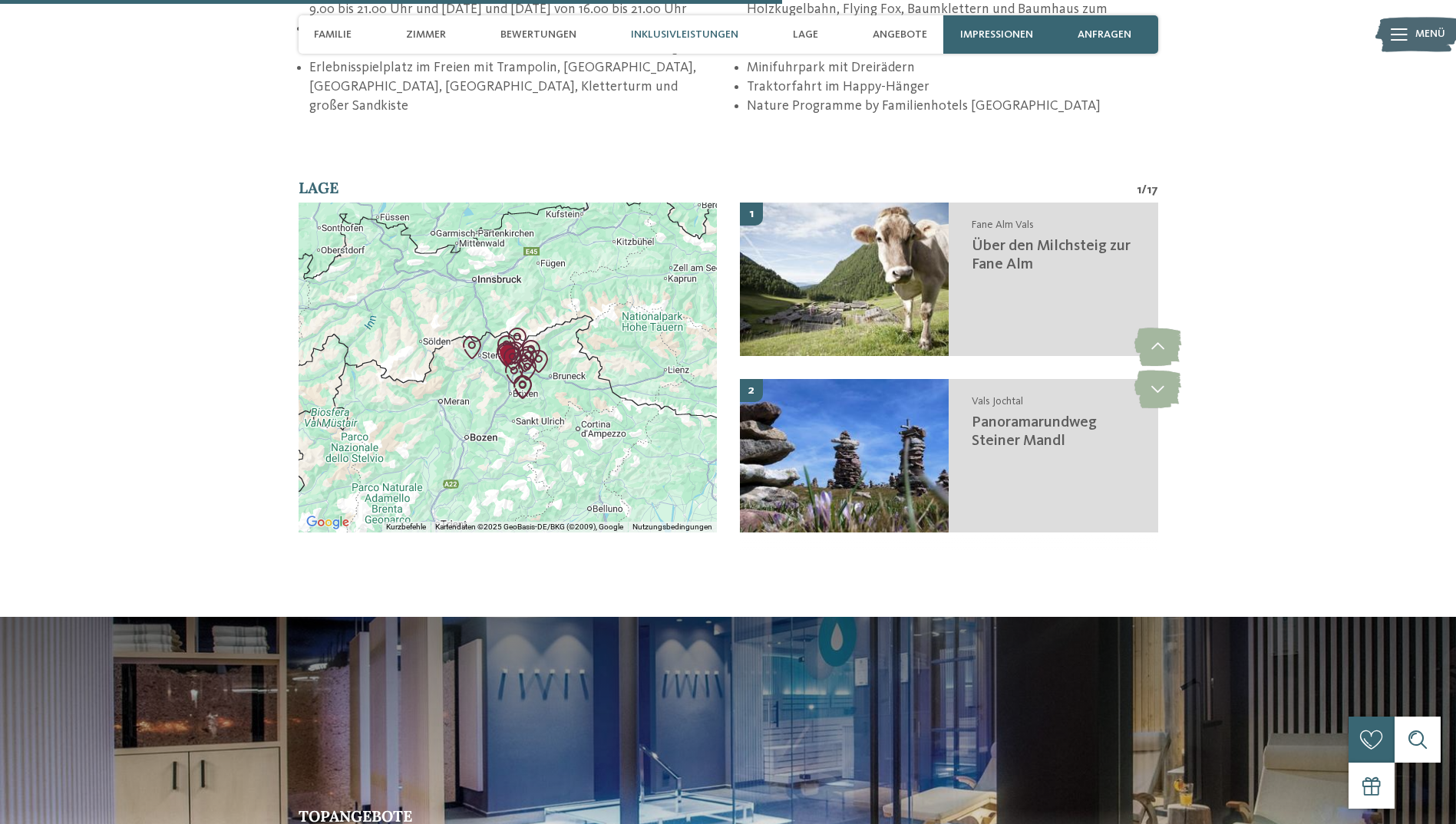
scroll to position [3001, 0]
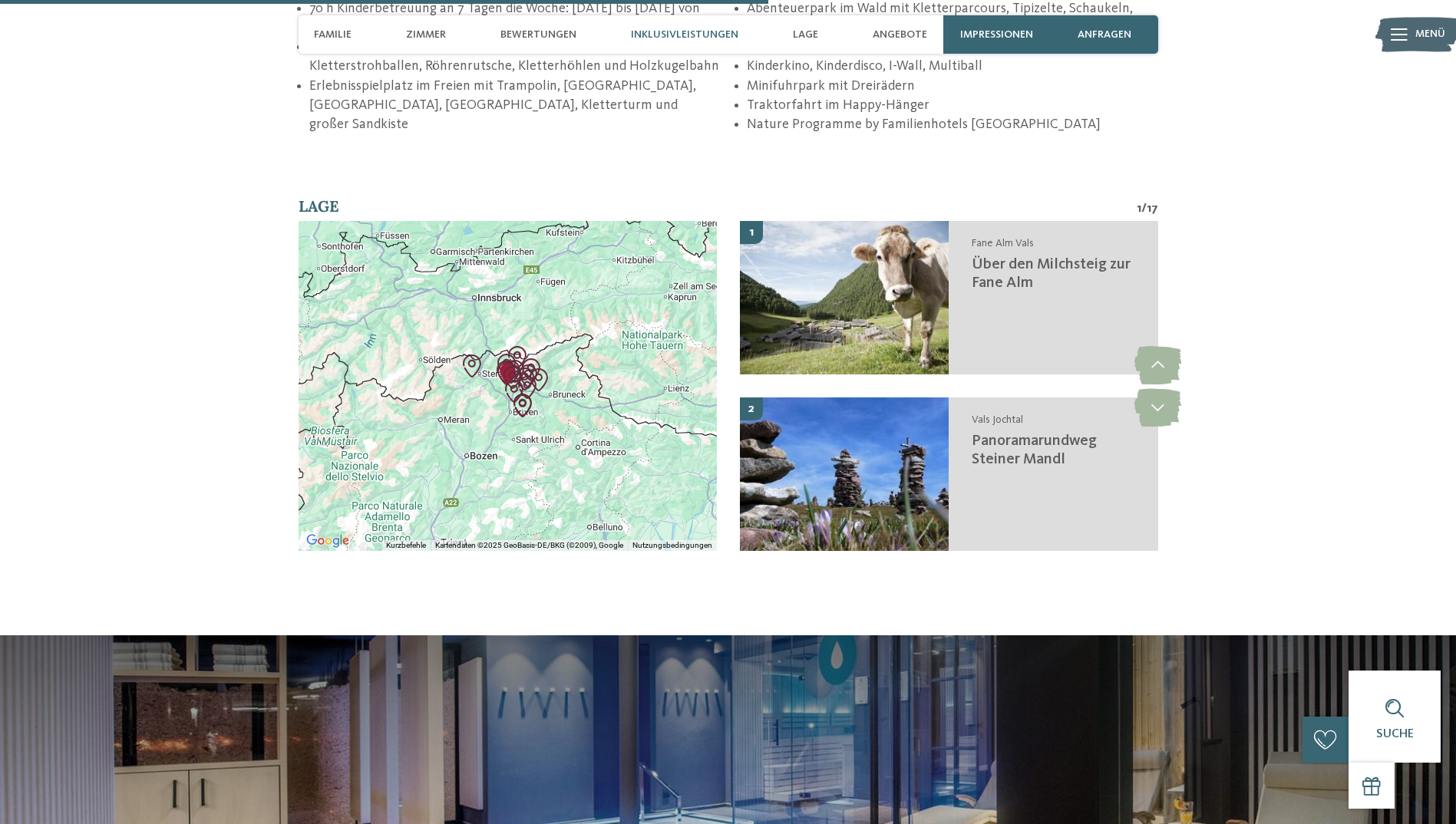
click at [468, 349] on img "Wanderung zur Gilfenklamm" at bounding box center [472, 366] width 36 height 36
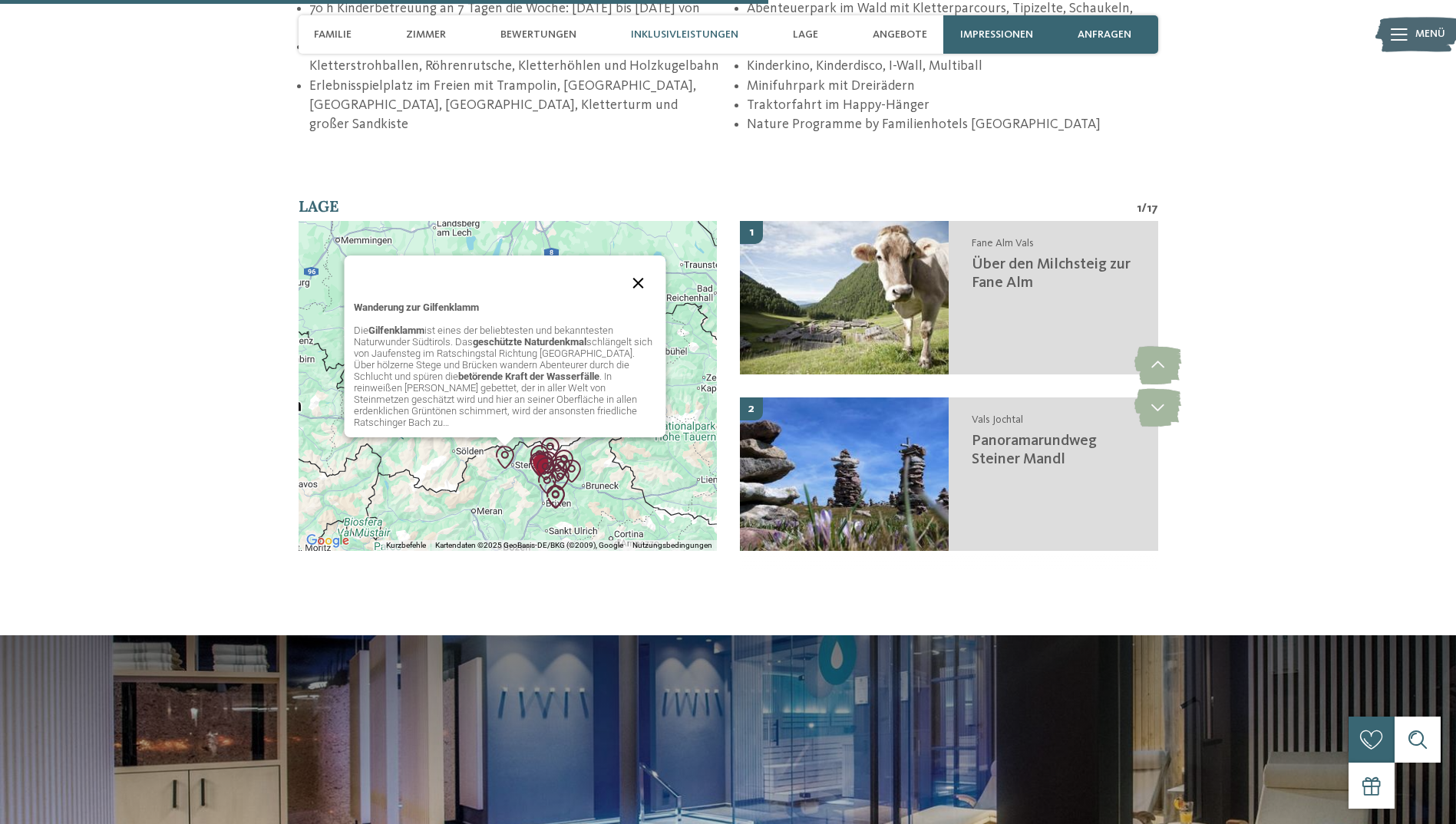
click at [640, 264] on button "Schließen" at bounding box center [639, 283] width 37 height 37
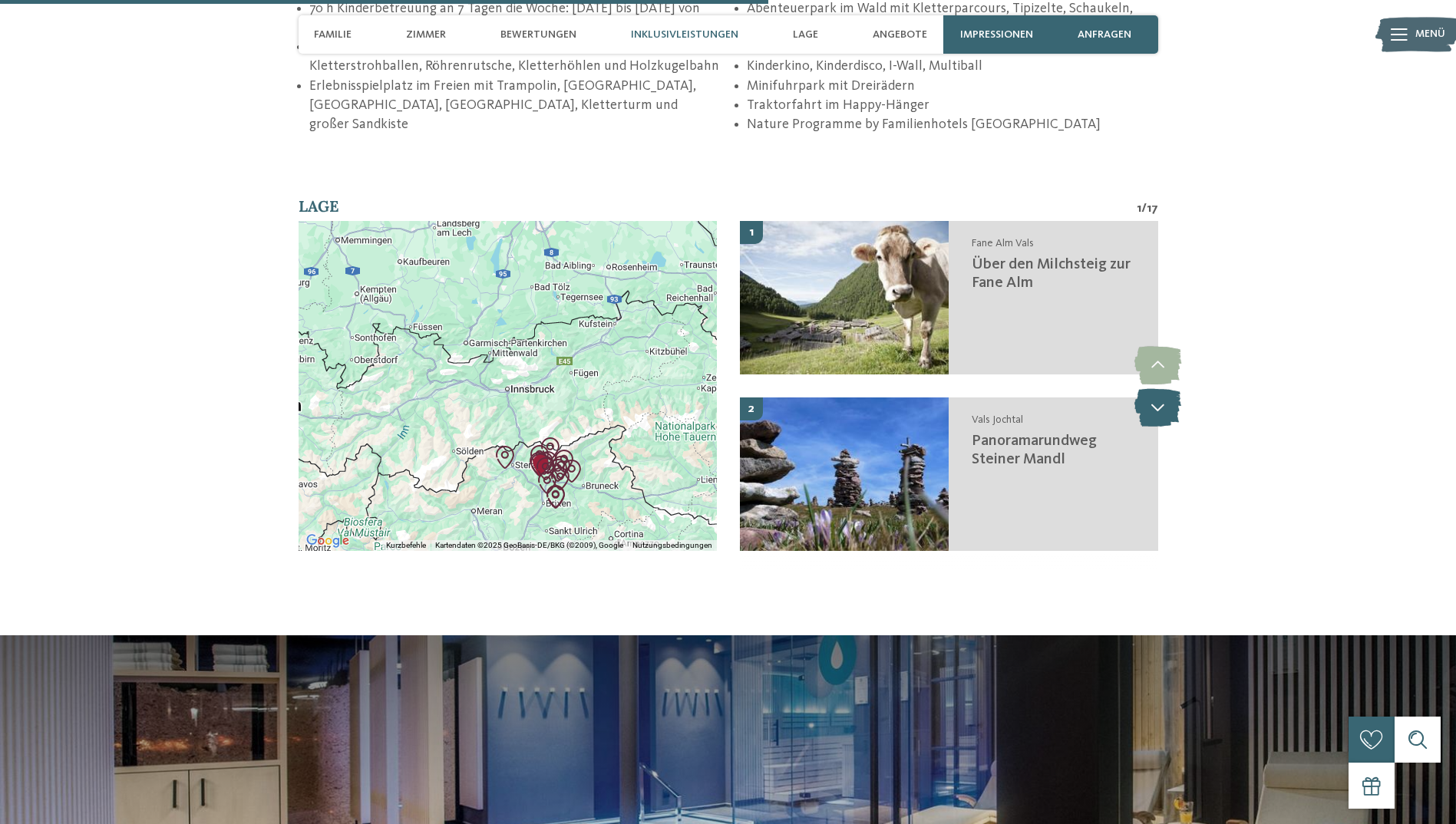
click at [1164, 388] on icon at bounding box center [1158, 407] width 47 height 39
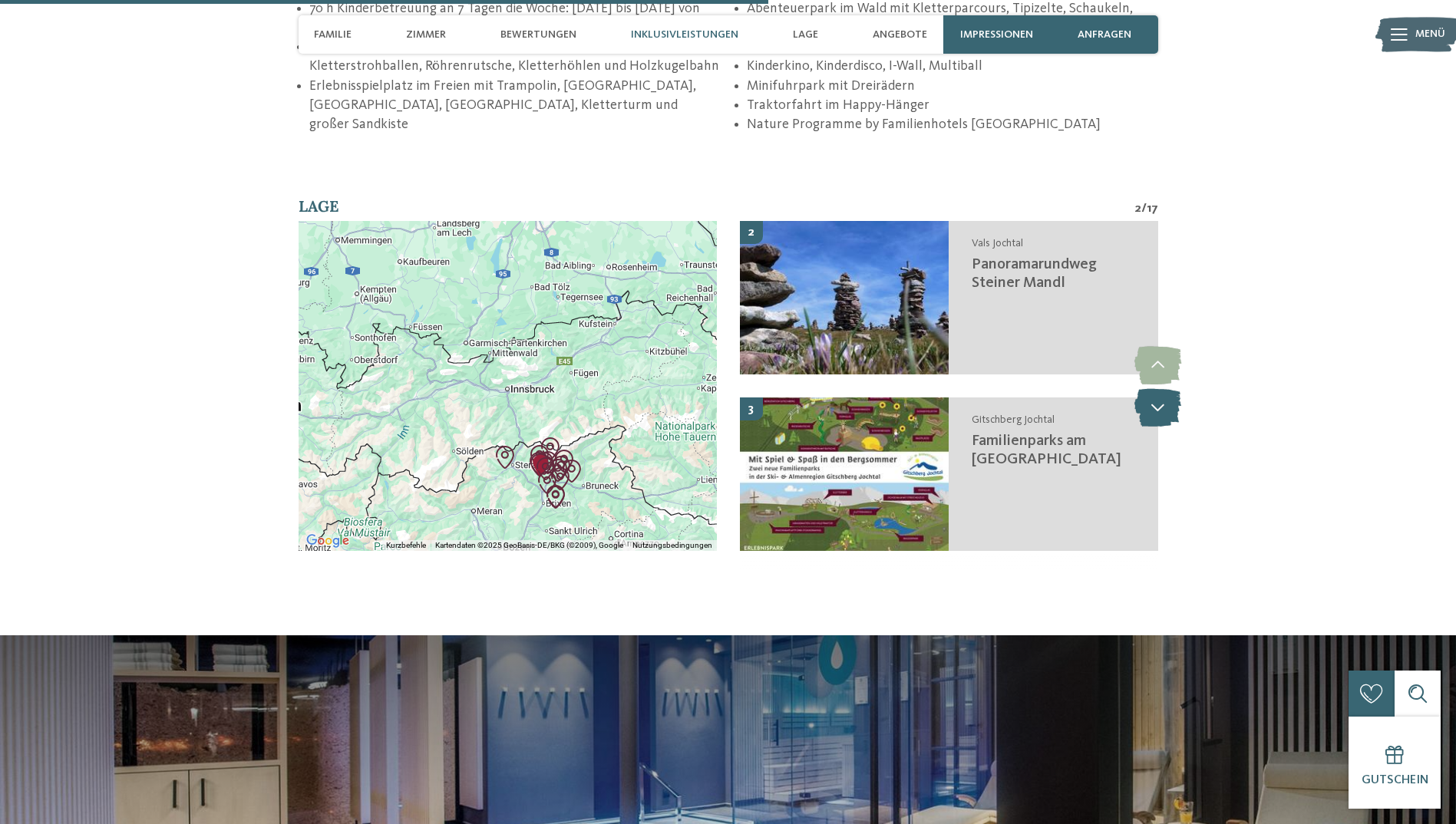
click at [1164, 388] on icon at bounding box center [1158, 407] width 47 height 39
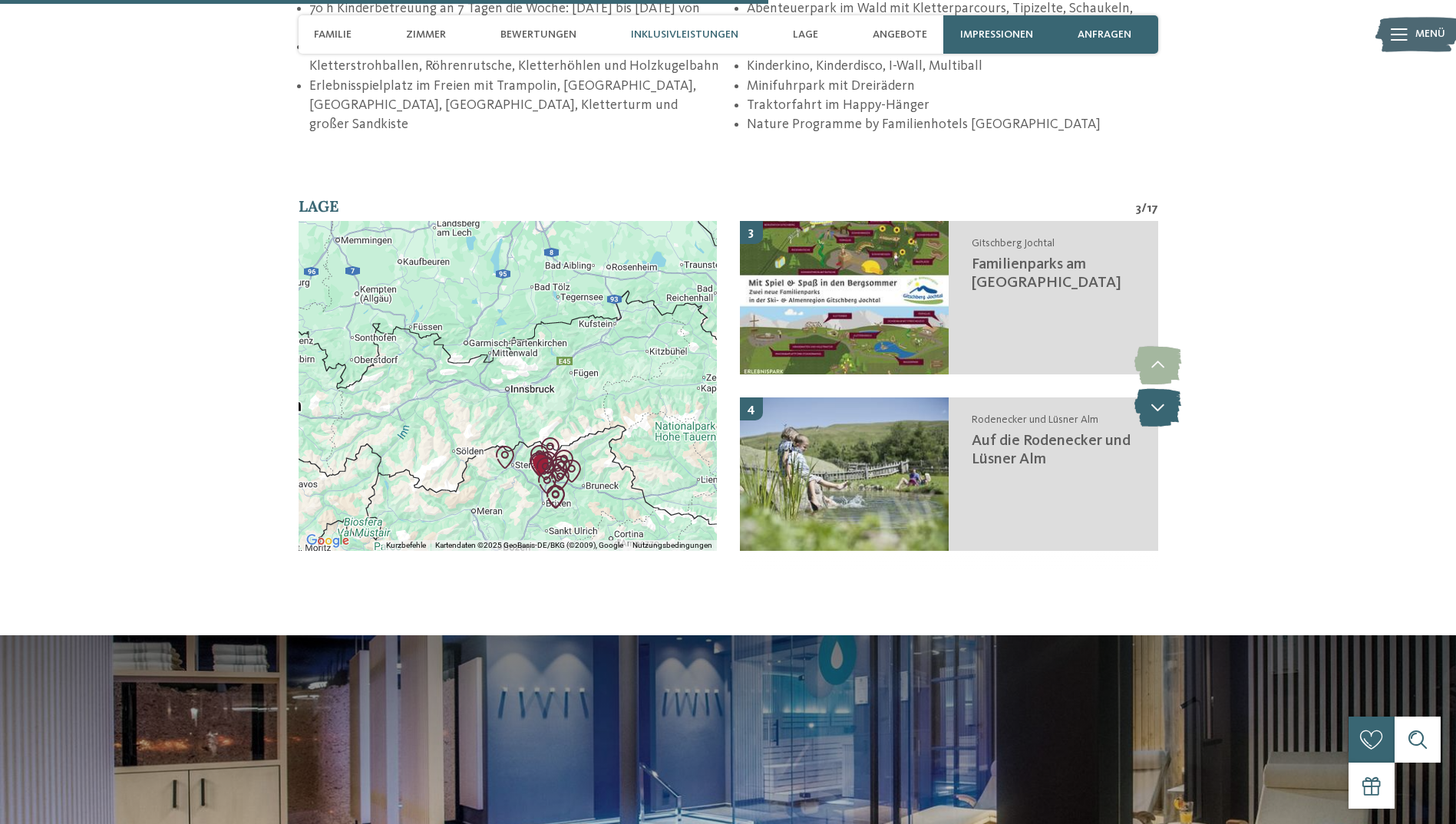
click at [1164, 388] on icon at bounding box center [1158, 407] width 47 height 39
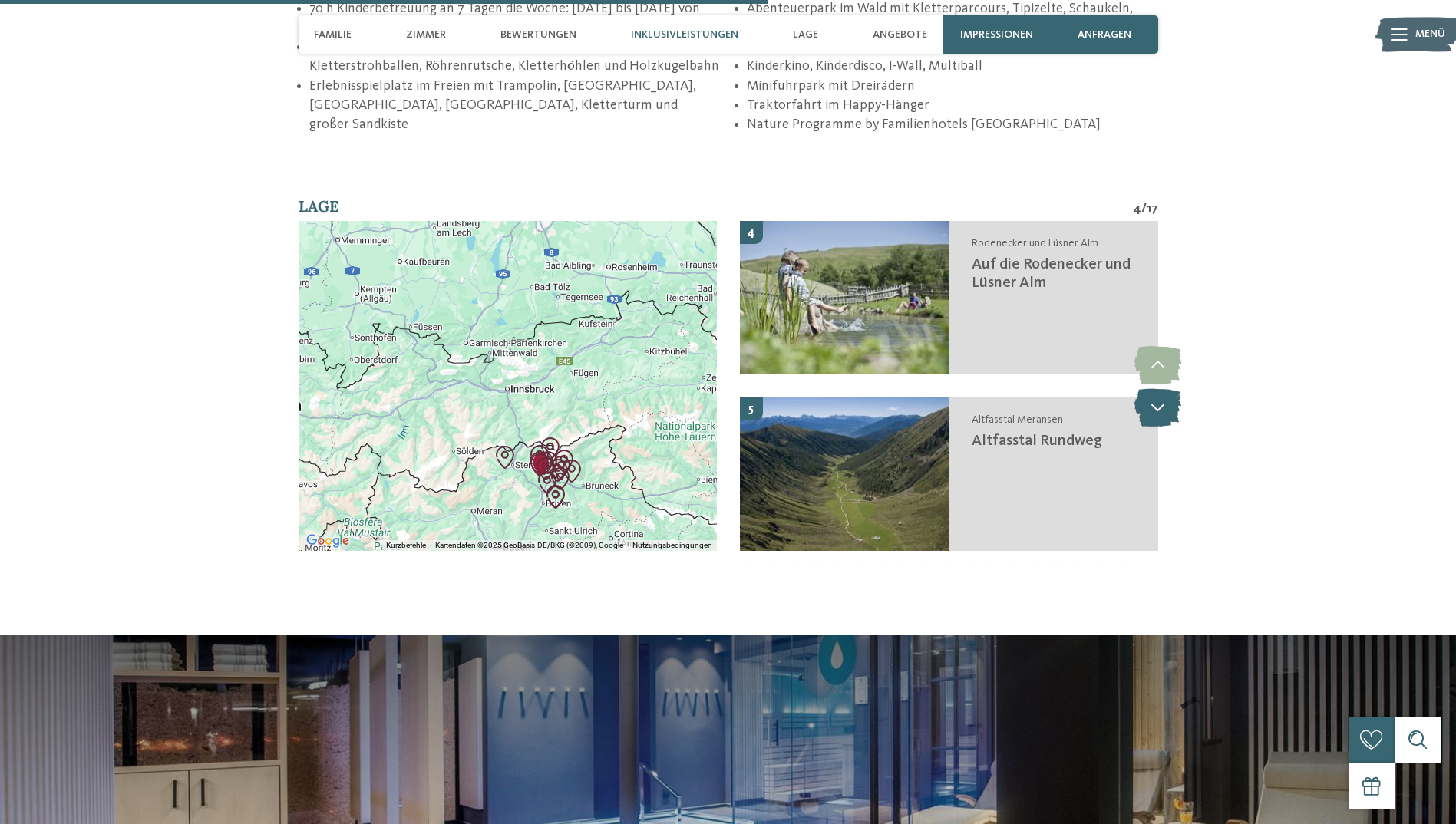
click at [1164, 388] on icon at bounding box center [1158, 407] width 47 height 39
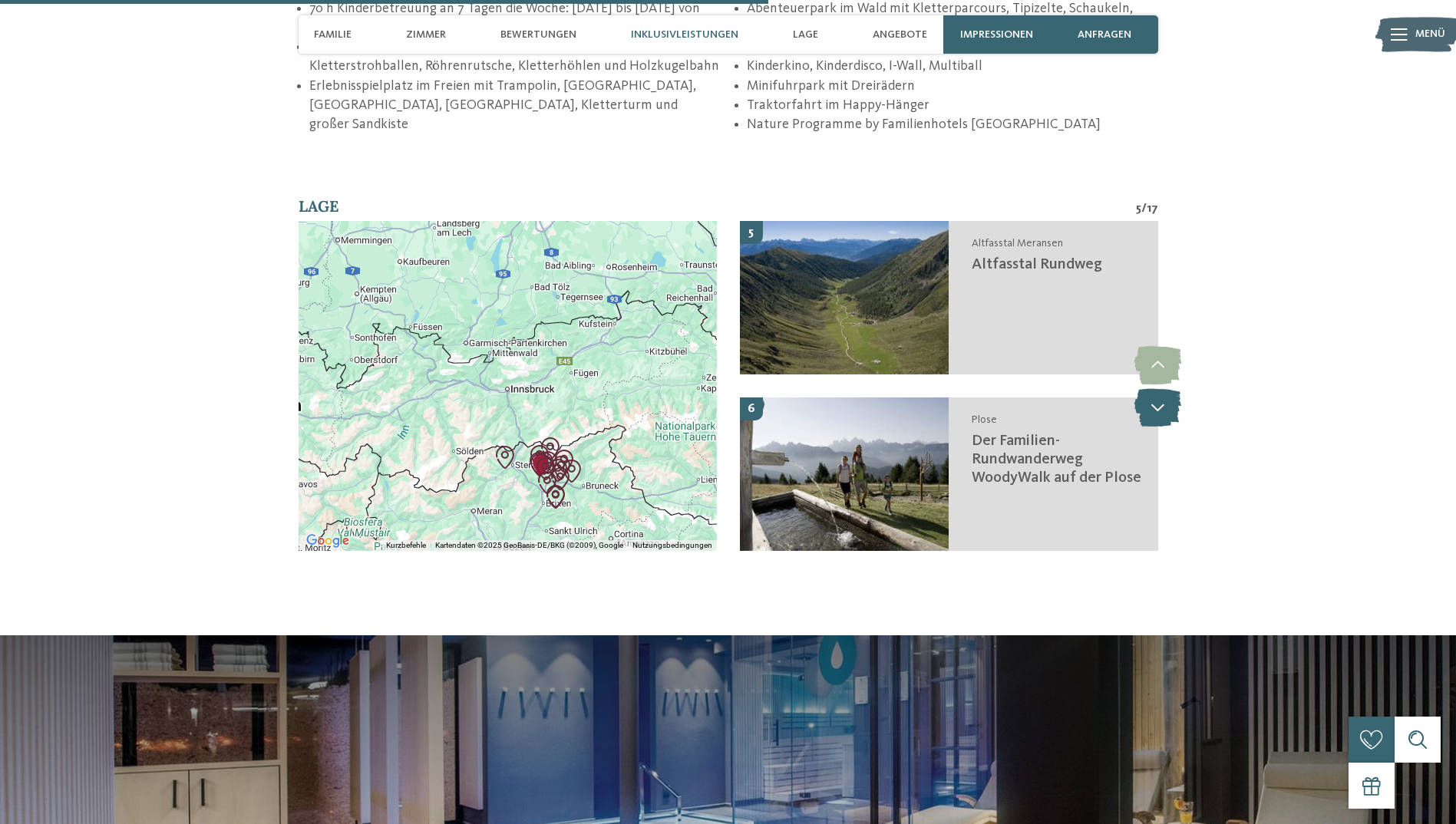
click at [1164, 388] on icon at bounding box center [1158, 407] width 47 height 39
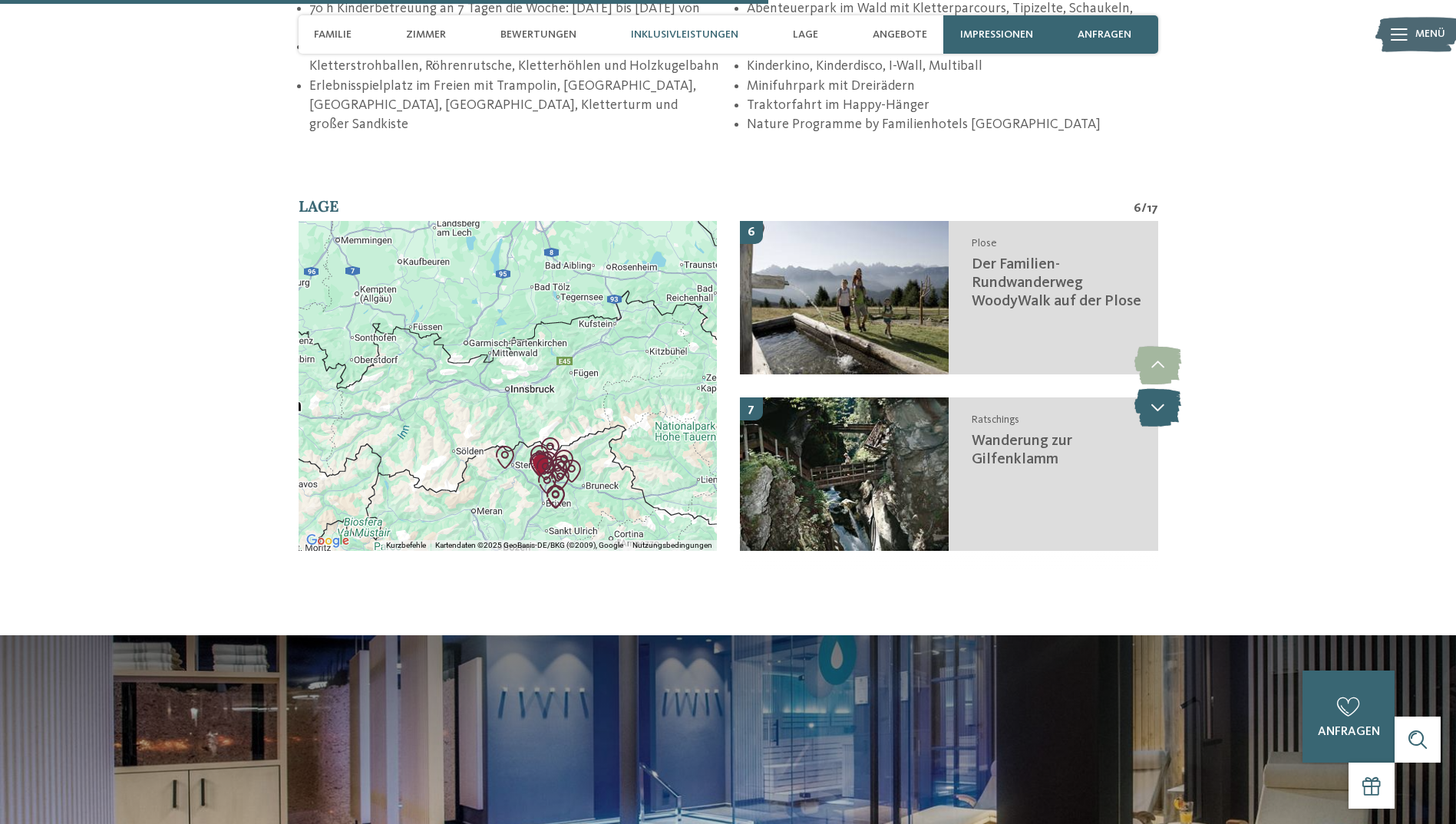
click at [1164, 388] on icon at bounding box center [1158, 407] width 47 height 39
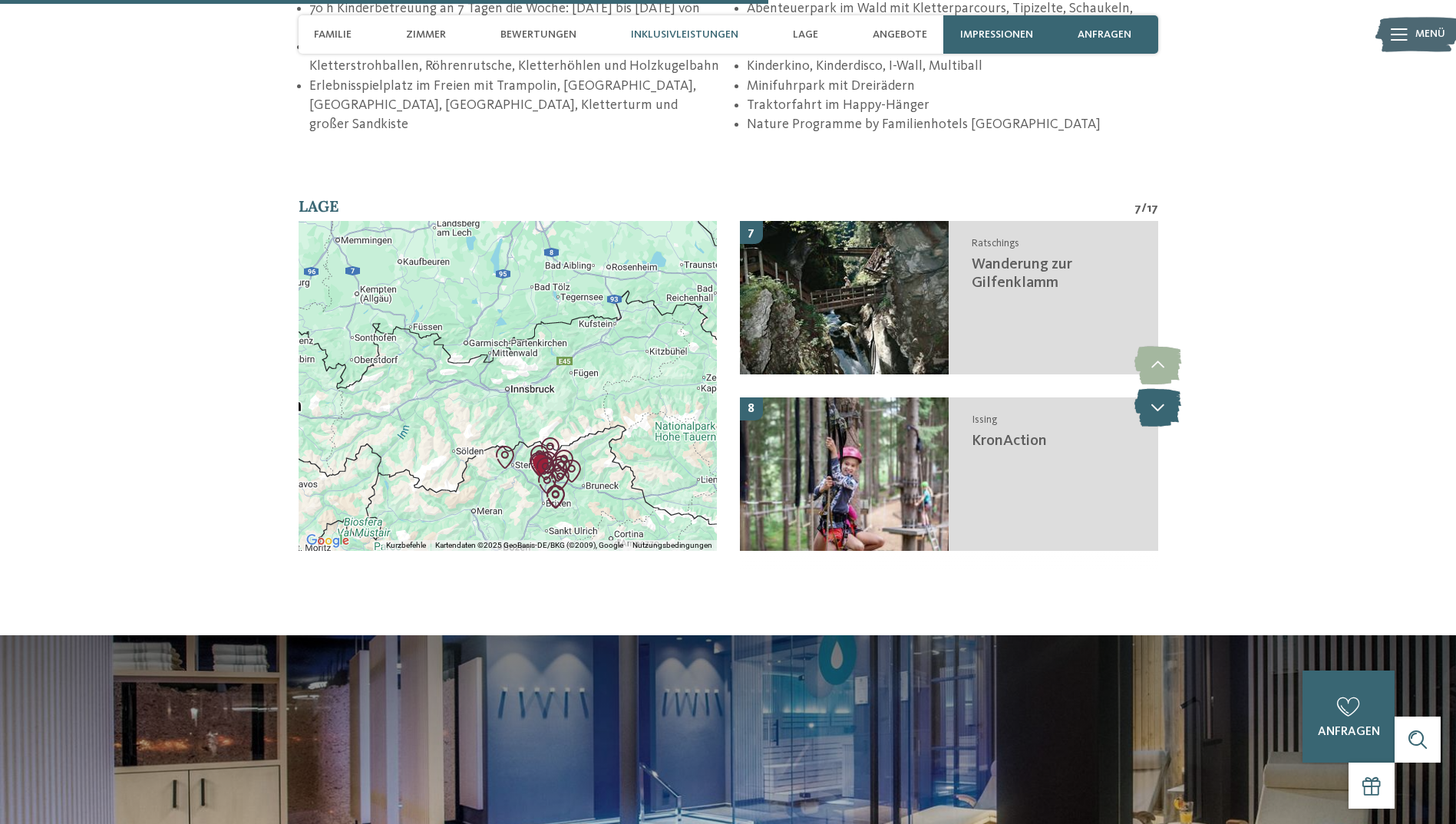
click at [1164, 388] on icon at bounding box center [1158, 407] width 47 height 39
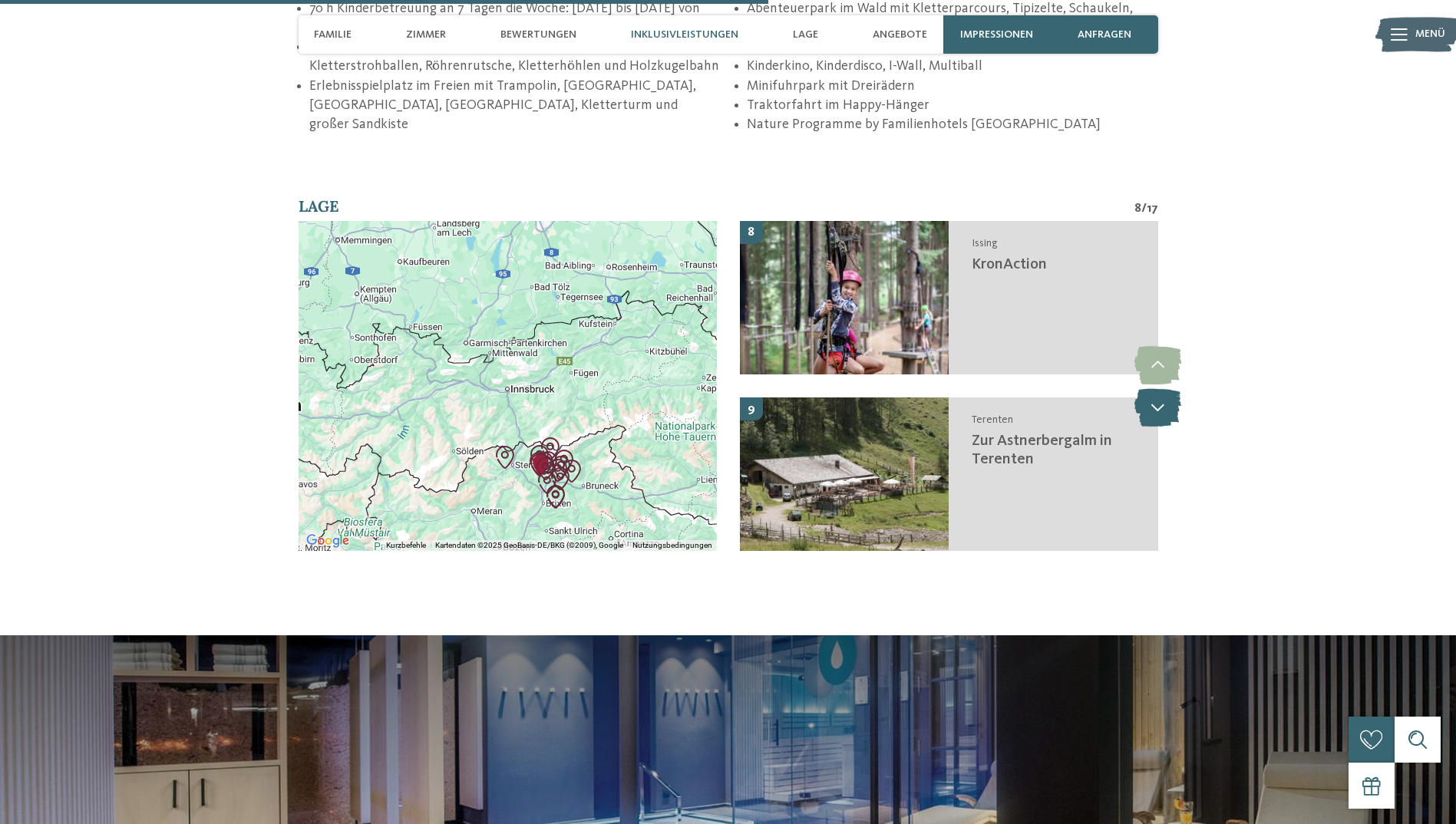
click at [1164, 388] on icon at bounding box center [1158, 407] width 47 height 39
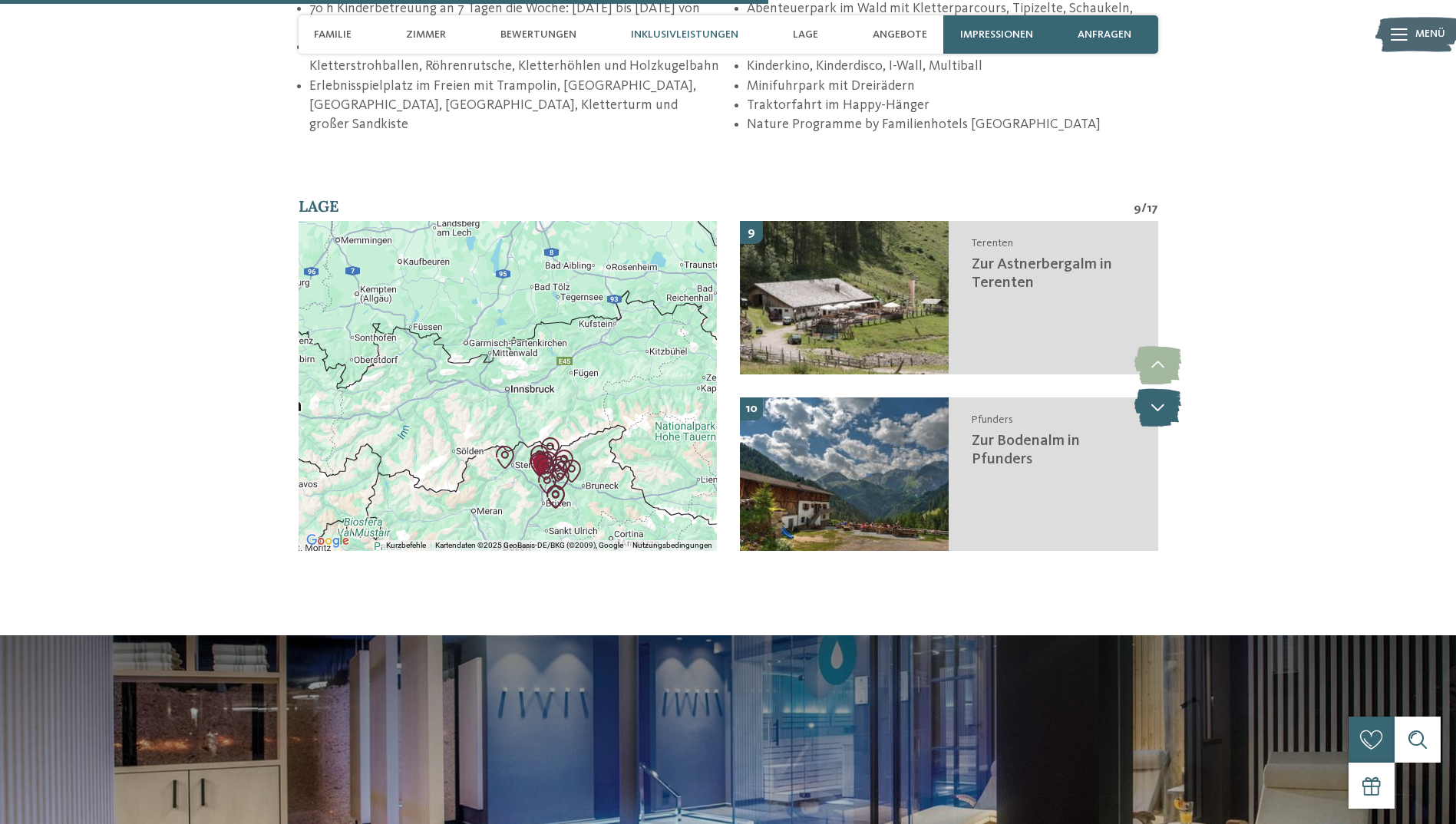
click at [1164, 388] on icon at bounding box center [1158, 407] width 47 height 39
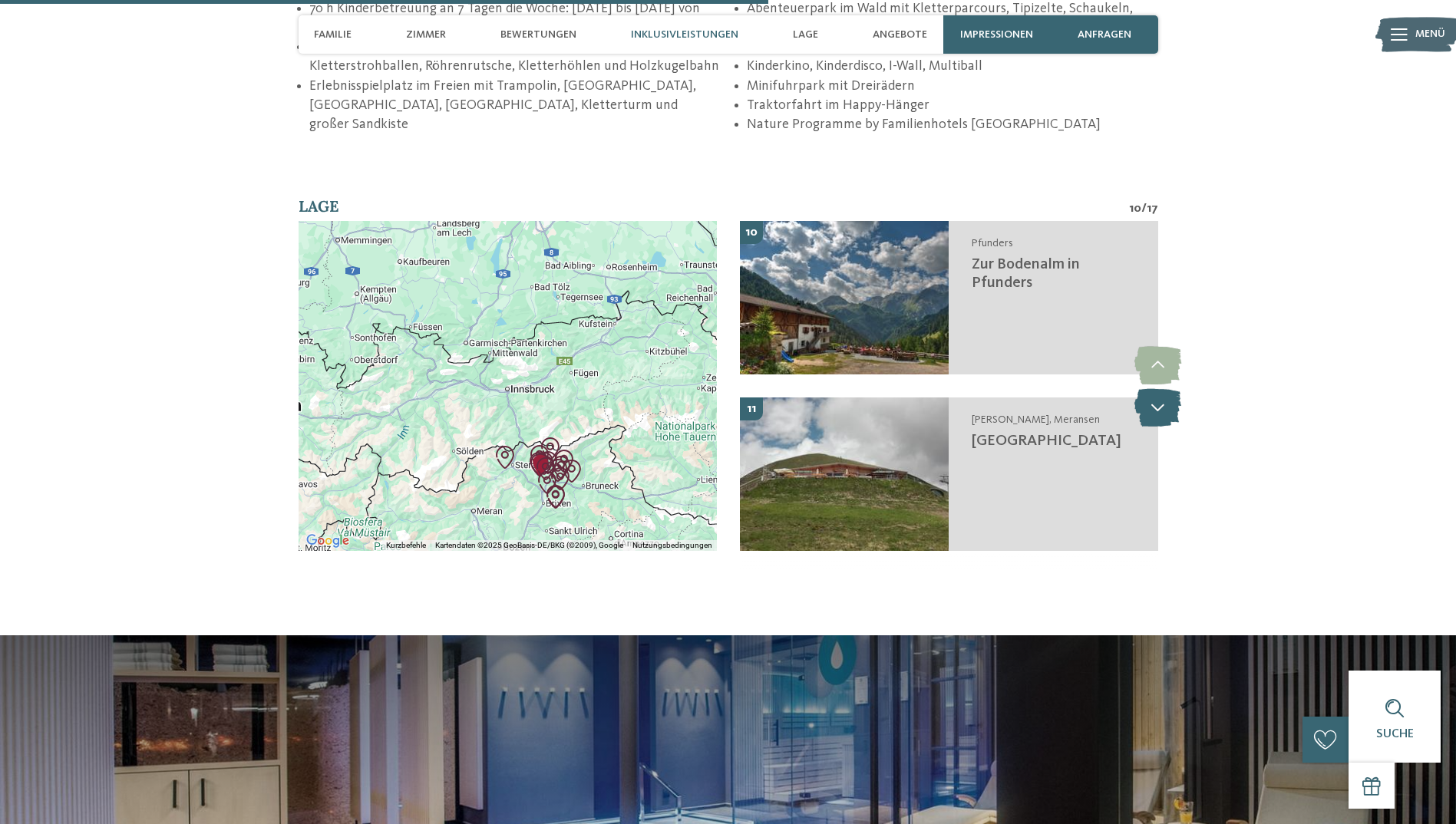
click at [1164, 388] on icon at bounding box center [1158, 407] width 47 height 39
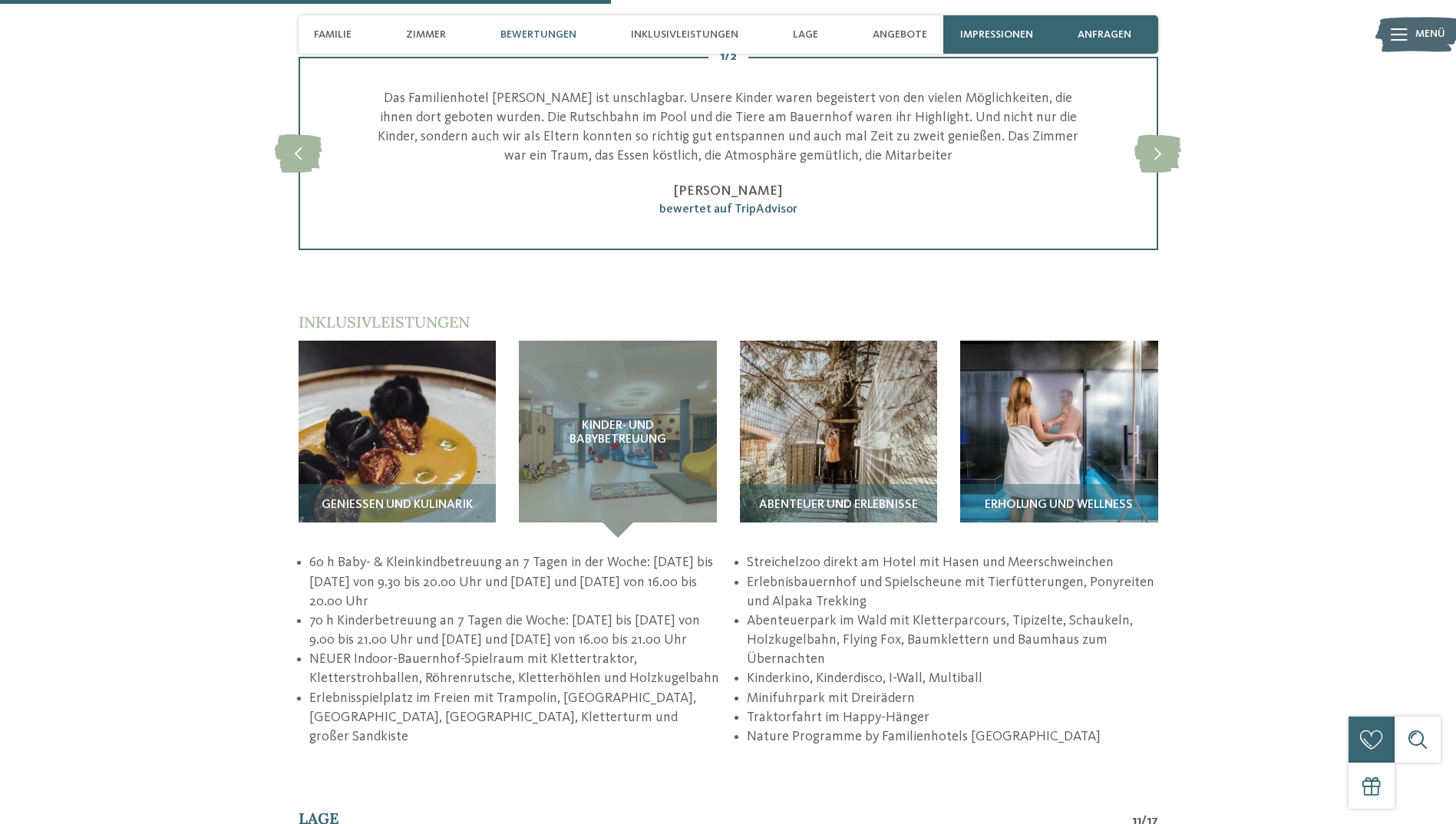
scroll to position [2387, 0]
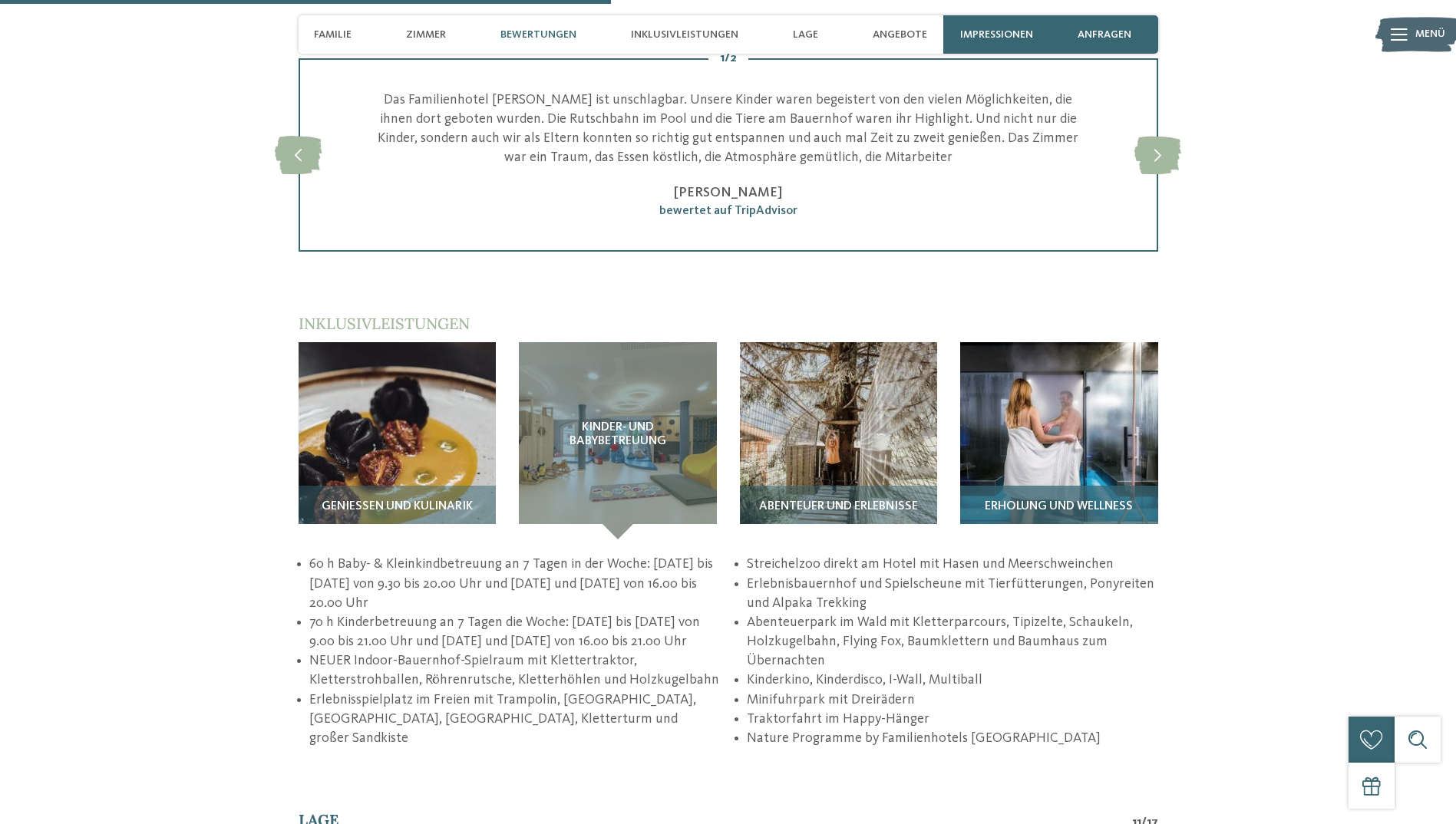
click at [1087, 345] on img at bounding box center [1059, 441] width 198 height 198
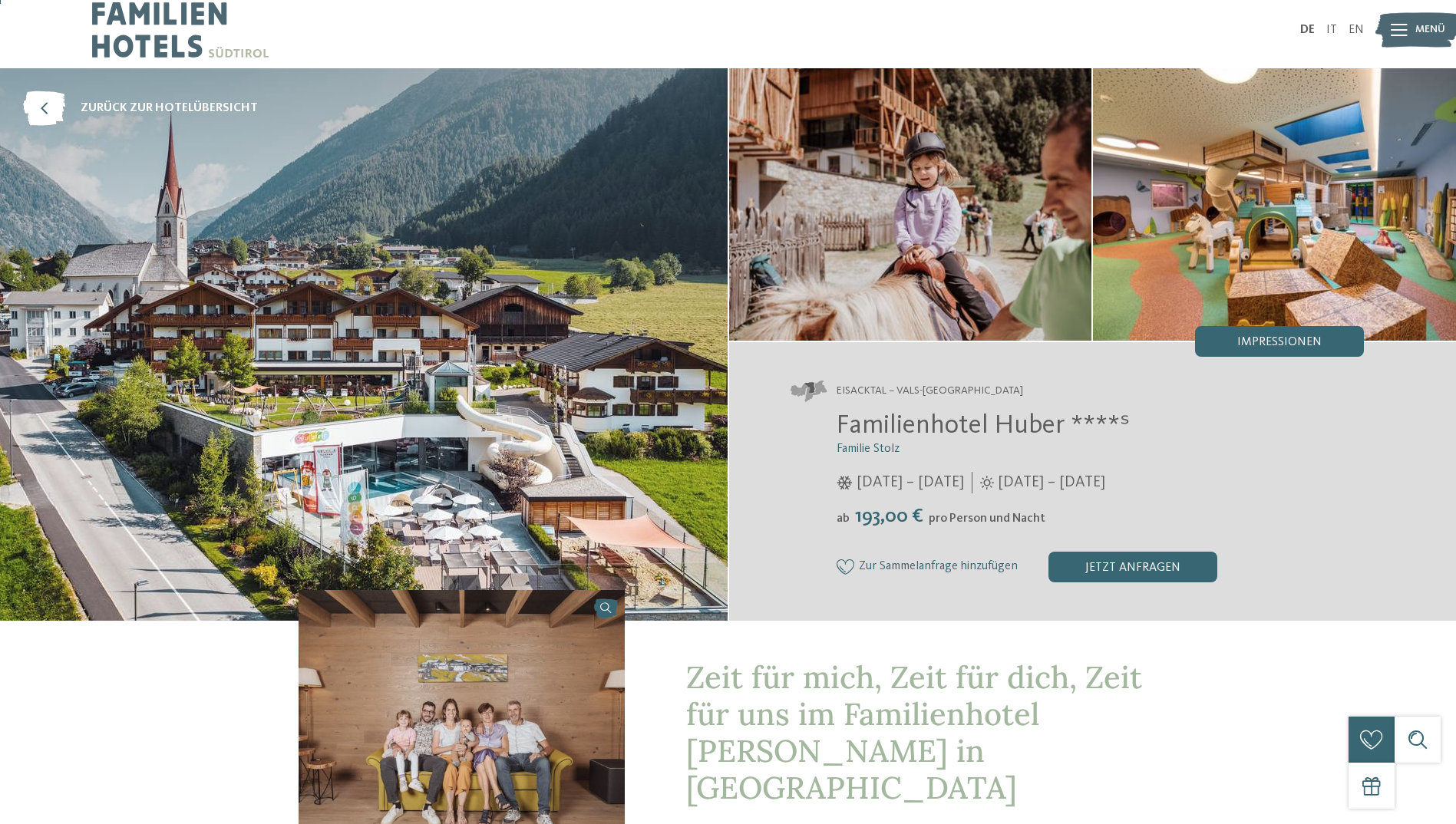
scroll to position [0, 0]
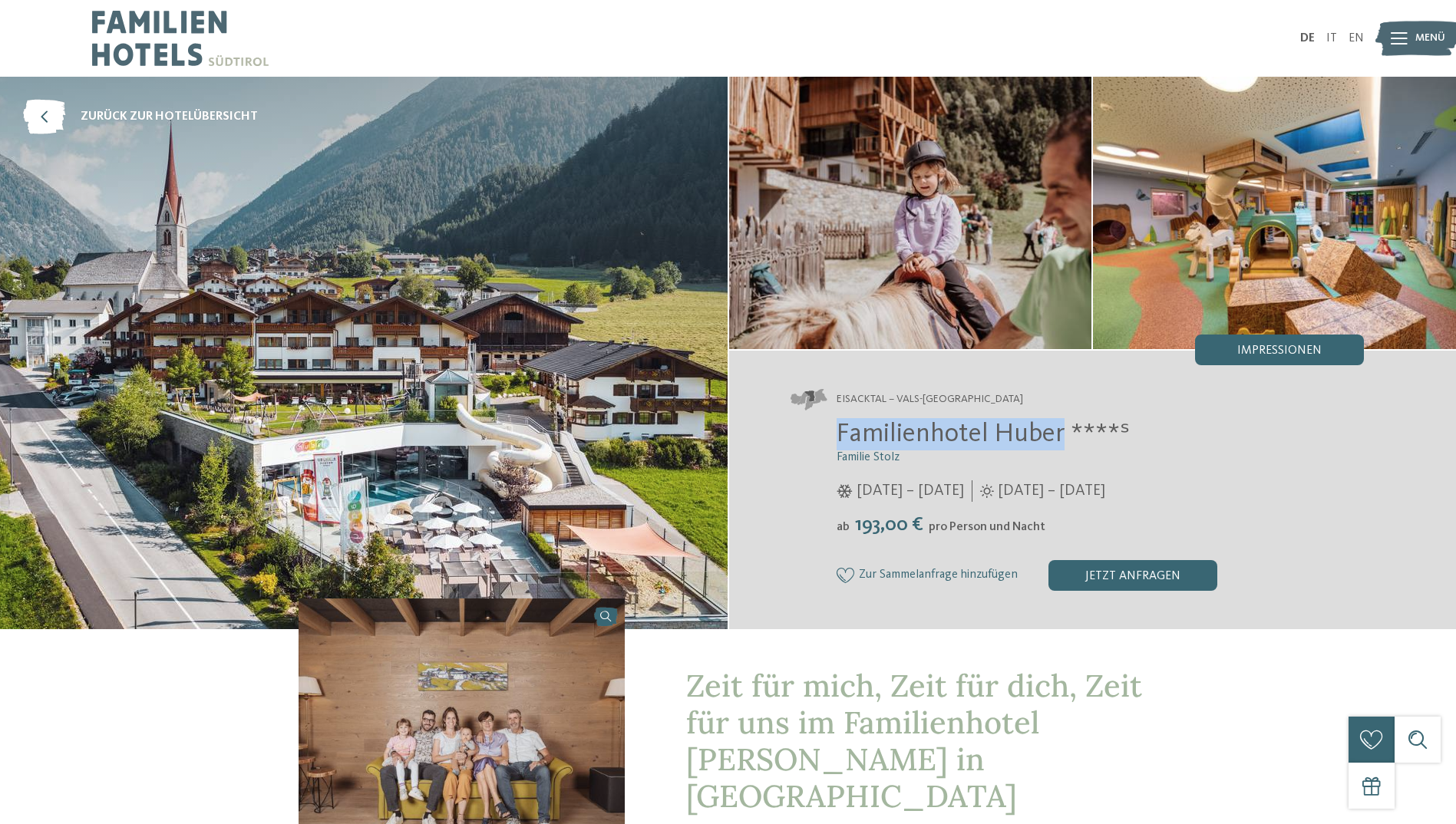
drag, startPoint x: 846, startPoint y: 438, endPoint x: 1062, endPoint y: 436, distance: 216.0
click at [1062, 436] on div "Familienhotel Huber ****ˢ Familie Stolz [DATE] – [DATE] [DATE] – [DATE]" at bounding box center [1077, 504] width 574 height 172
